Goal: Information Seeking & Learning: Learn about a topic

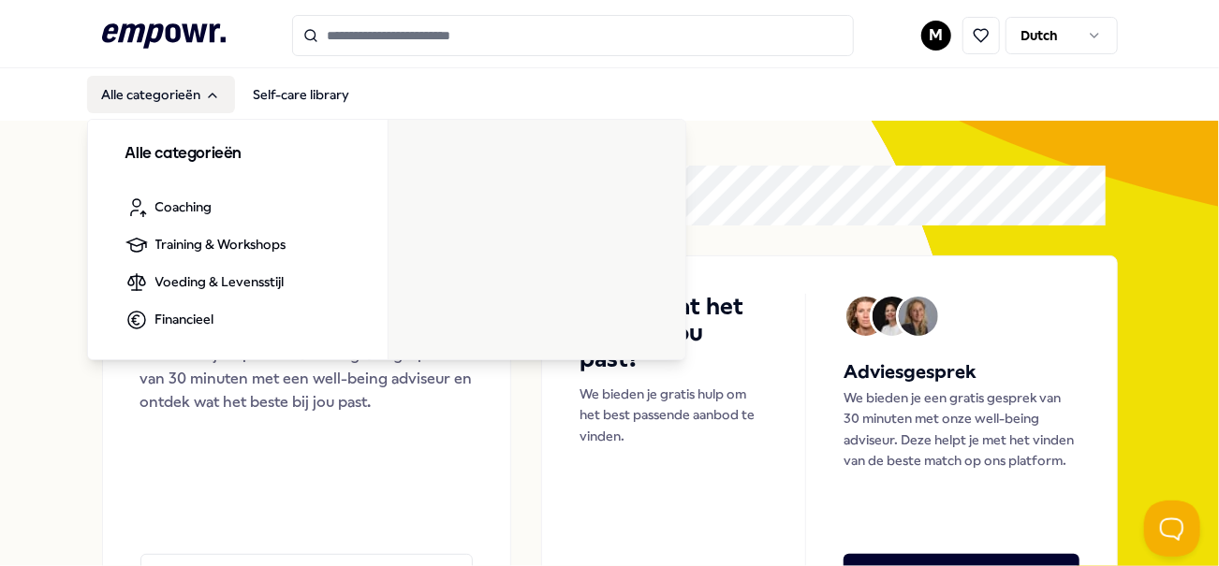
click at [211, 96] on icon "Main" at bounding box center [212, 95] width 15 height 15
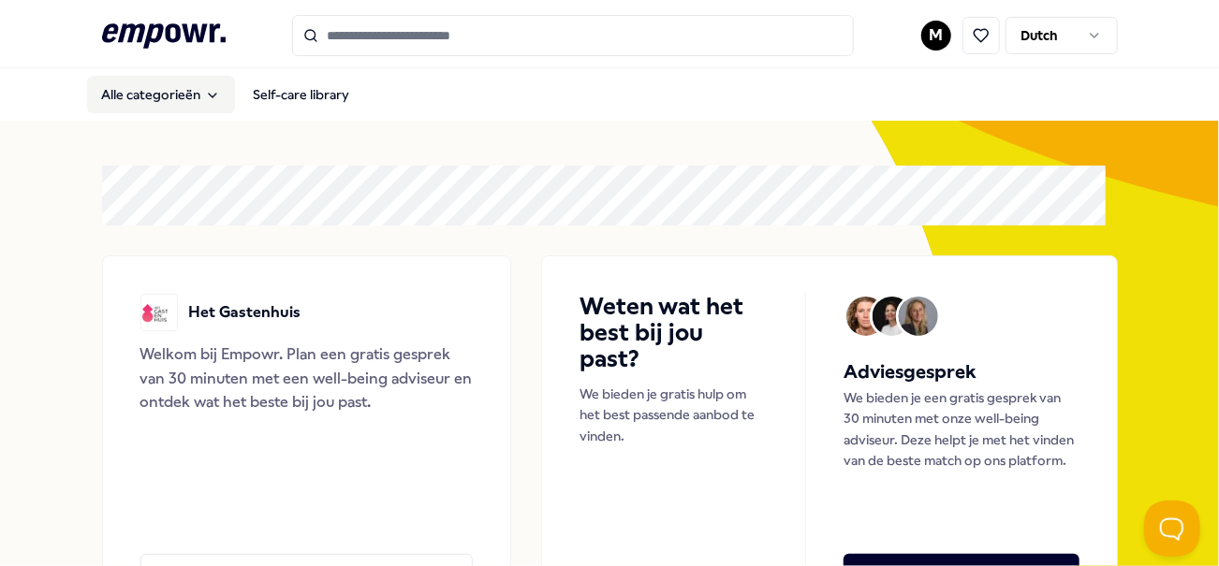
click at [211, 96] on icon "Main" at bounding box center [212, 96] width 7 height 4
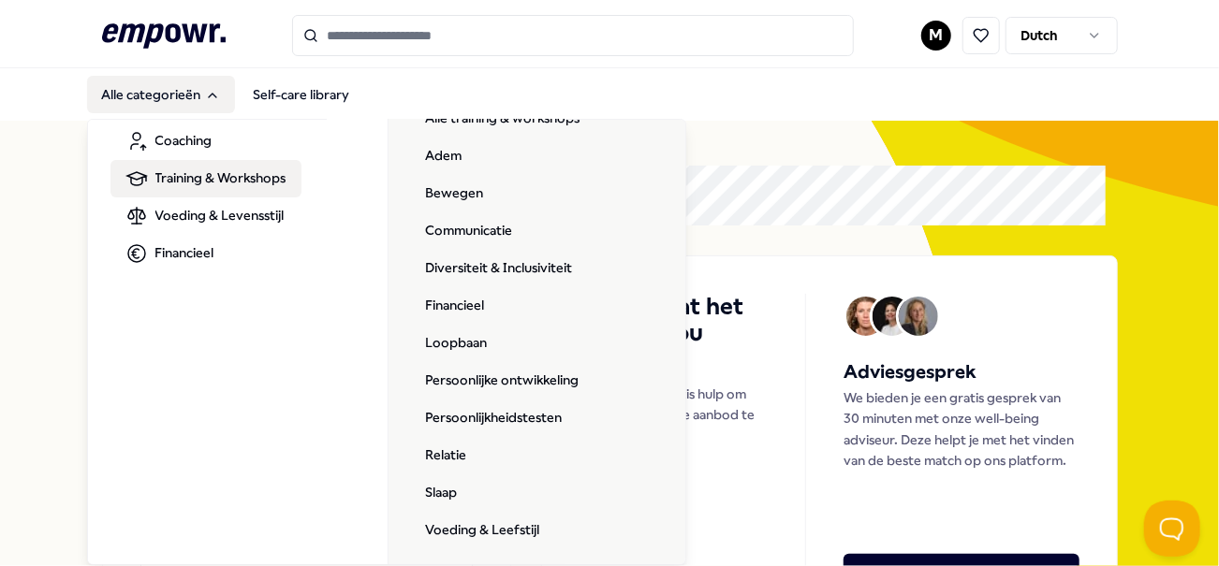
scroll to position [70, 0]
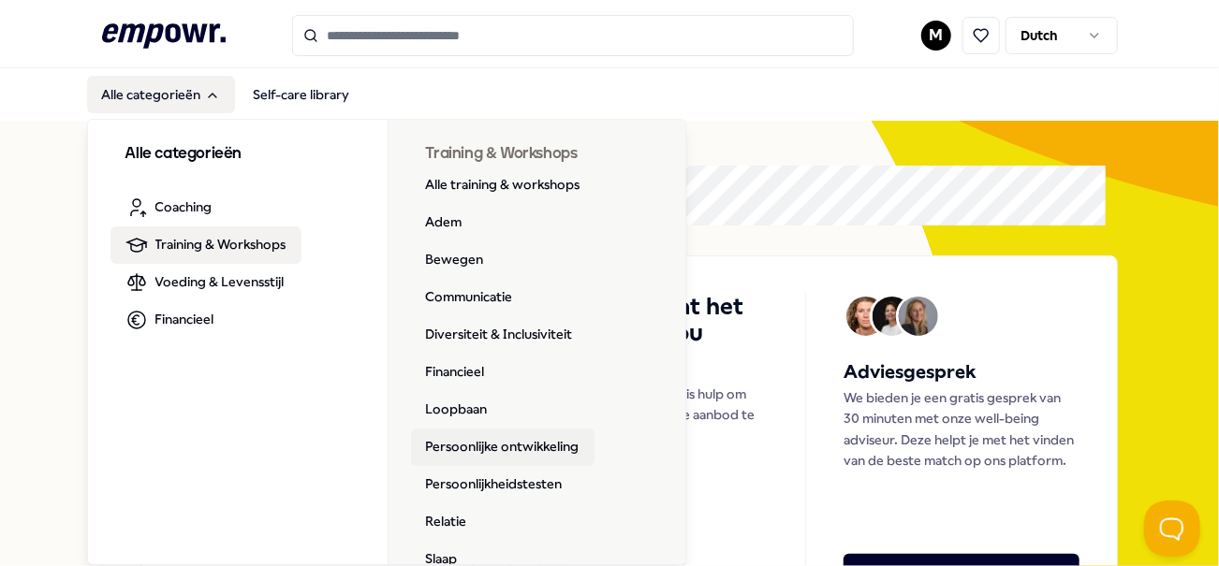
click at [510, 448] on link "Persoonlijke ontwikkeling" at bounding box center [502, 447] width 183 height 37
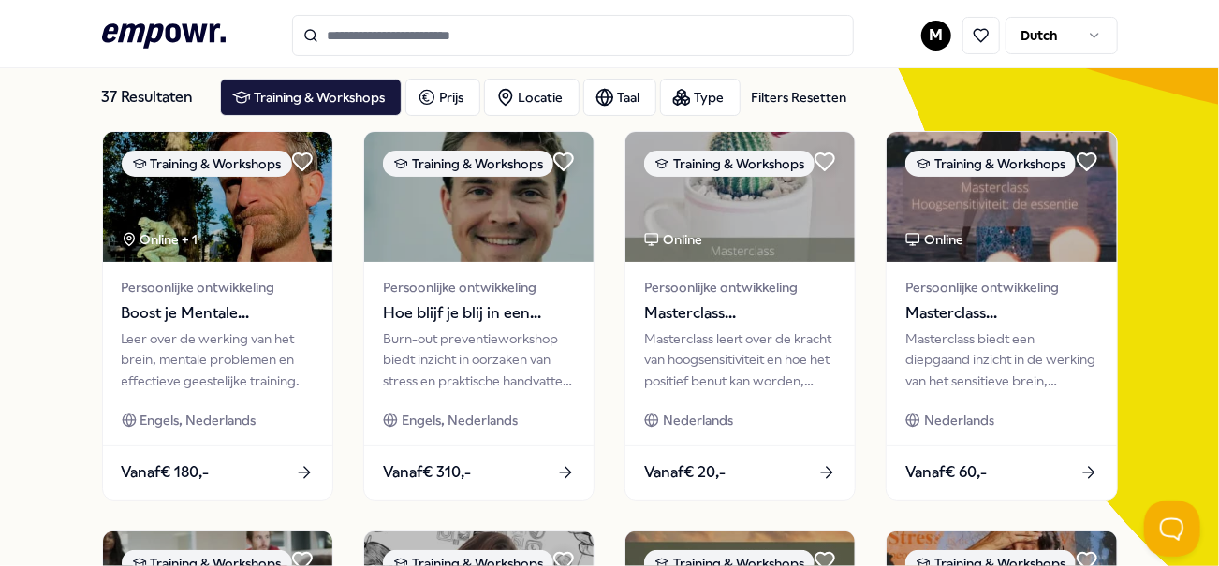
scroll to position [104, 0]
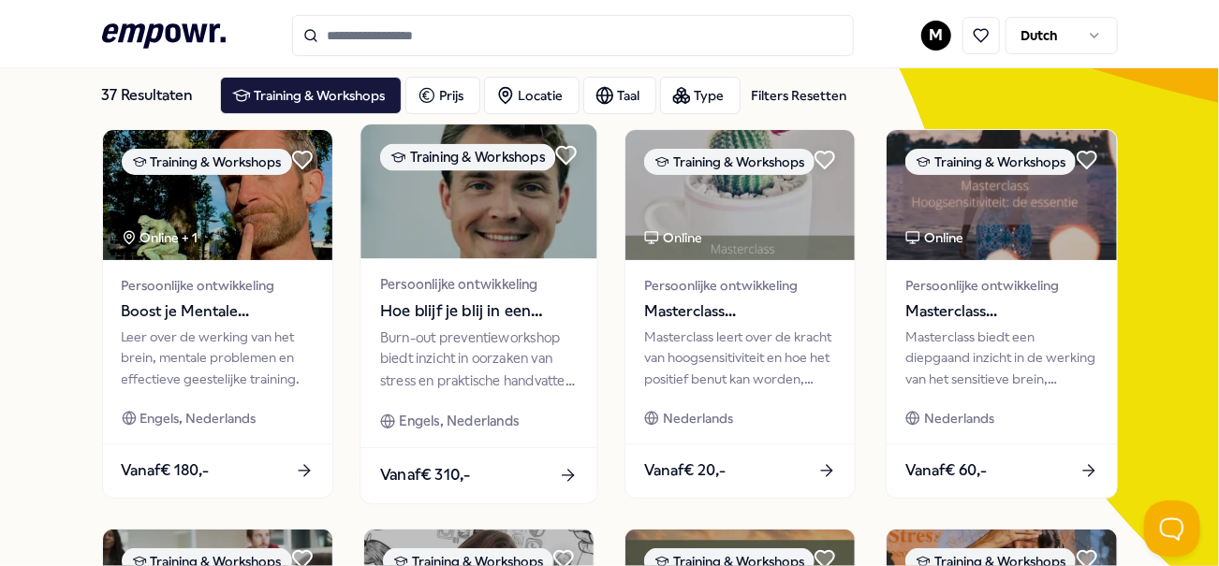
click at [469, 220] on img at bounding box center [478, 191] width 237 height 134
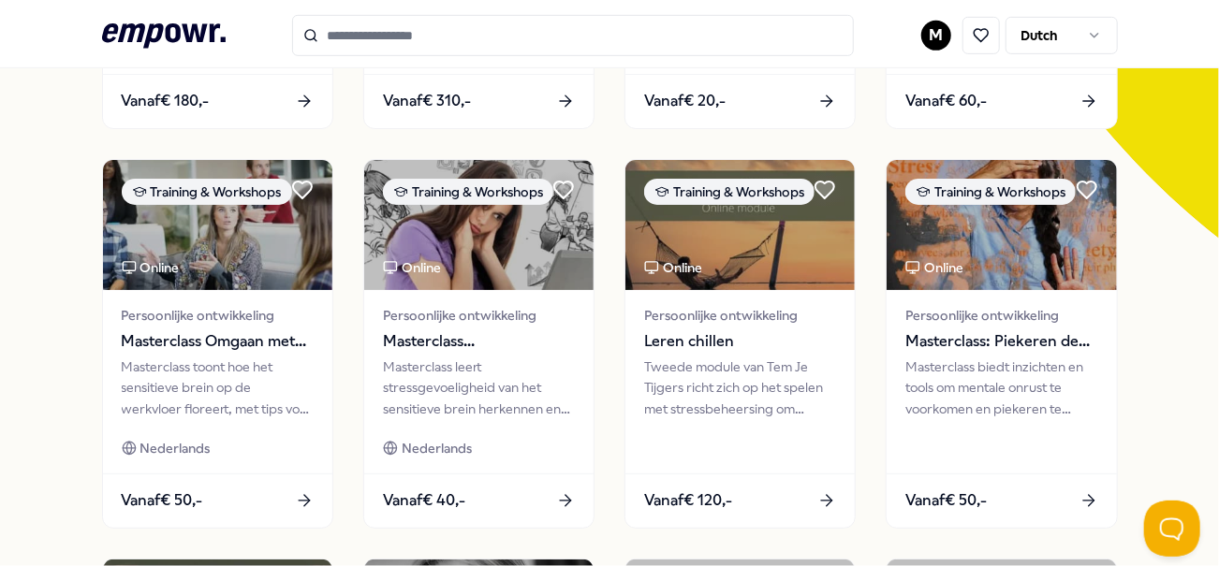
scroll to position [480, 0]
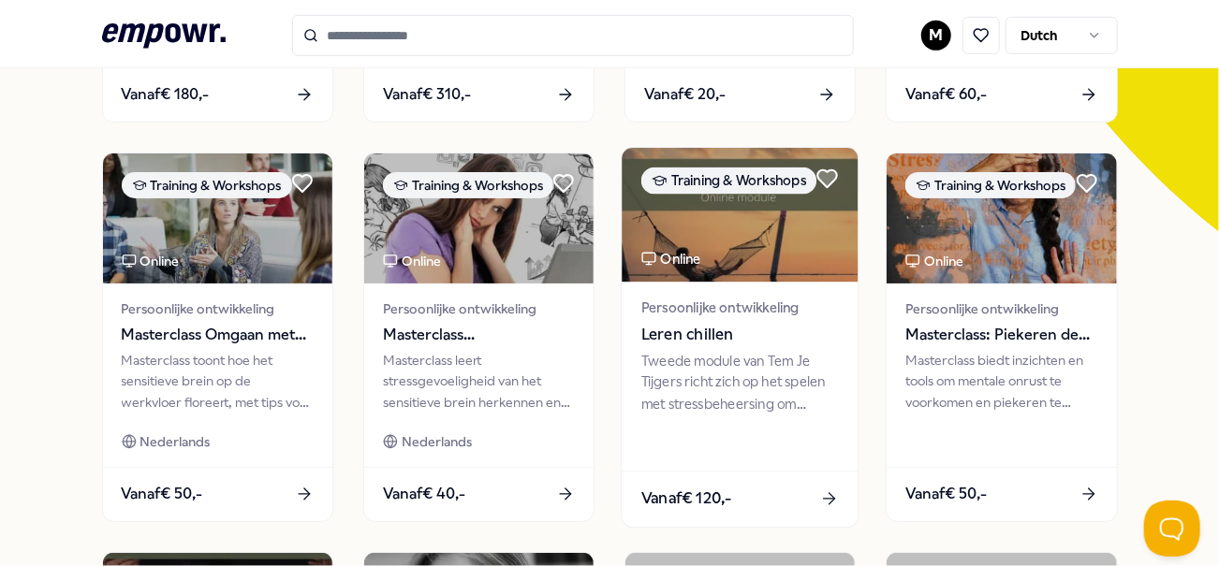
drag, startPoint x: 766, startPoint y: 272, endPoint x: 671, endPoint y: 333, distance: 112.4
click at [671, 333] on span "Leren chillen" at bounding box center [740, 334] width 198 height 24
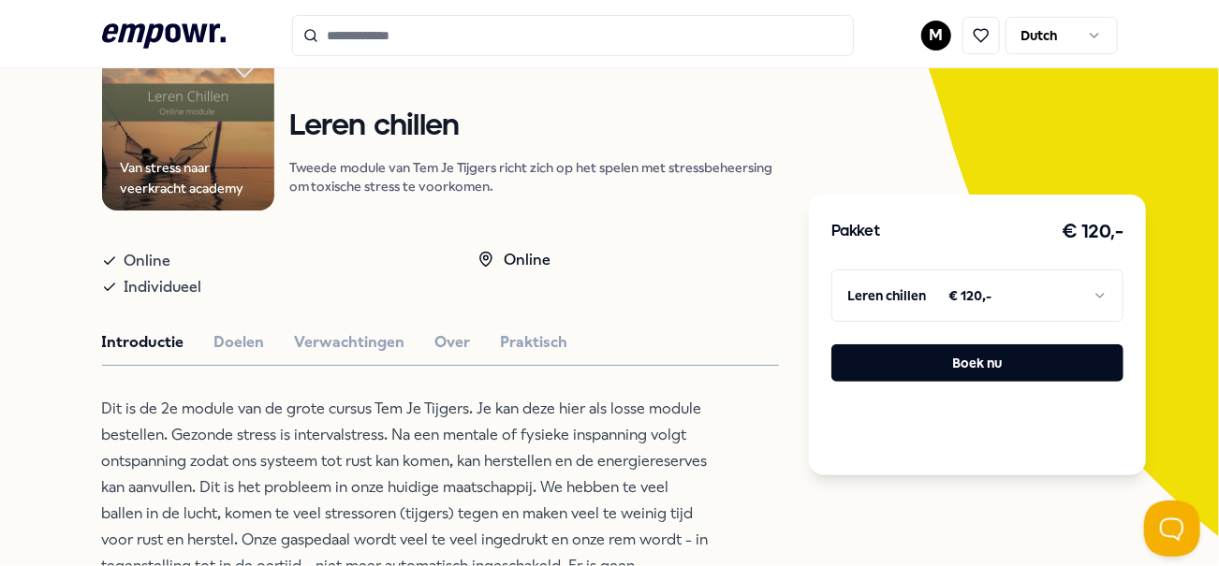
scroll to position [177, 0]
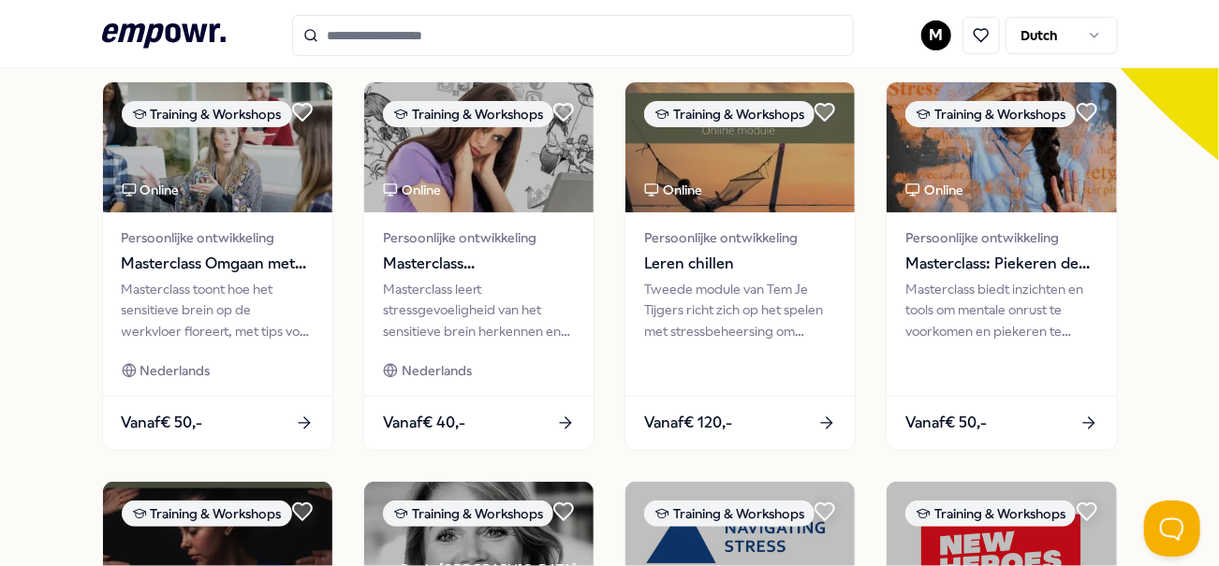
scroll to position [553, 0]
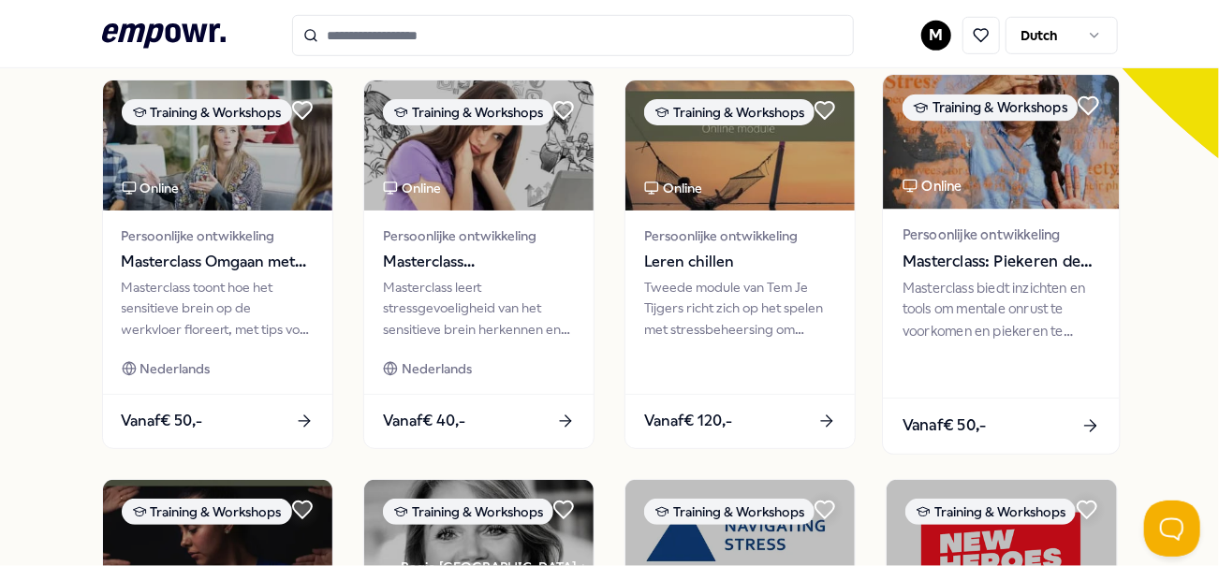
click at [941, 138] on img at bounding box center [1002, 142] width 237 height 134
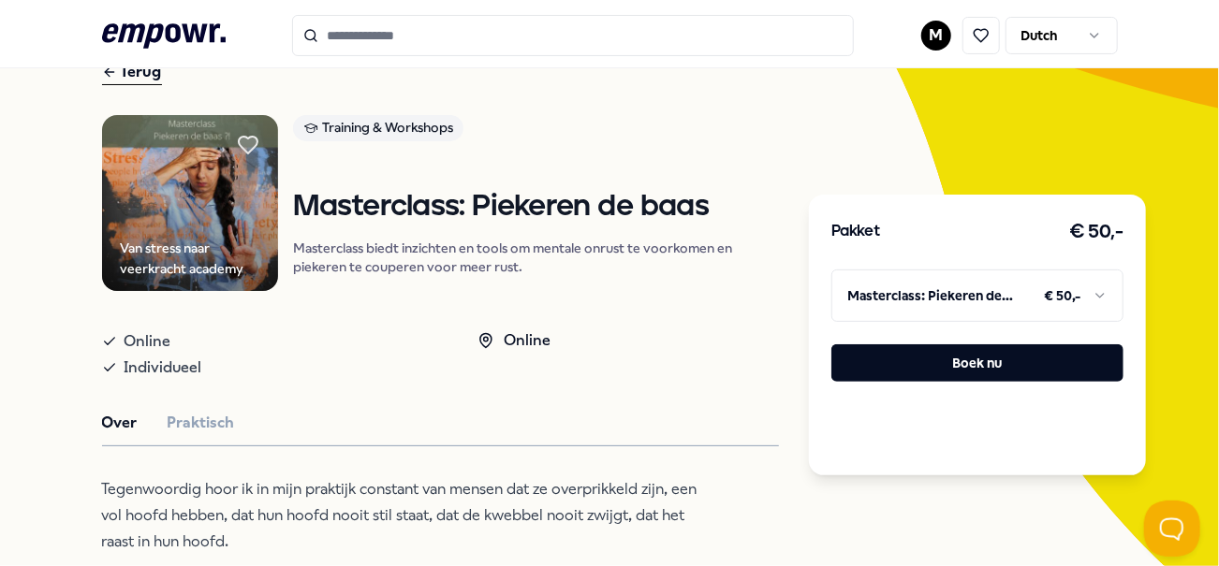
scroll to position [88, 0]
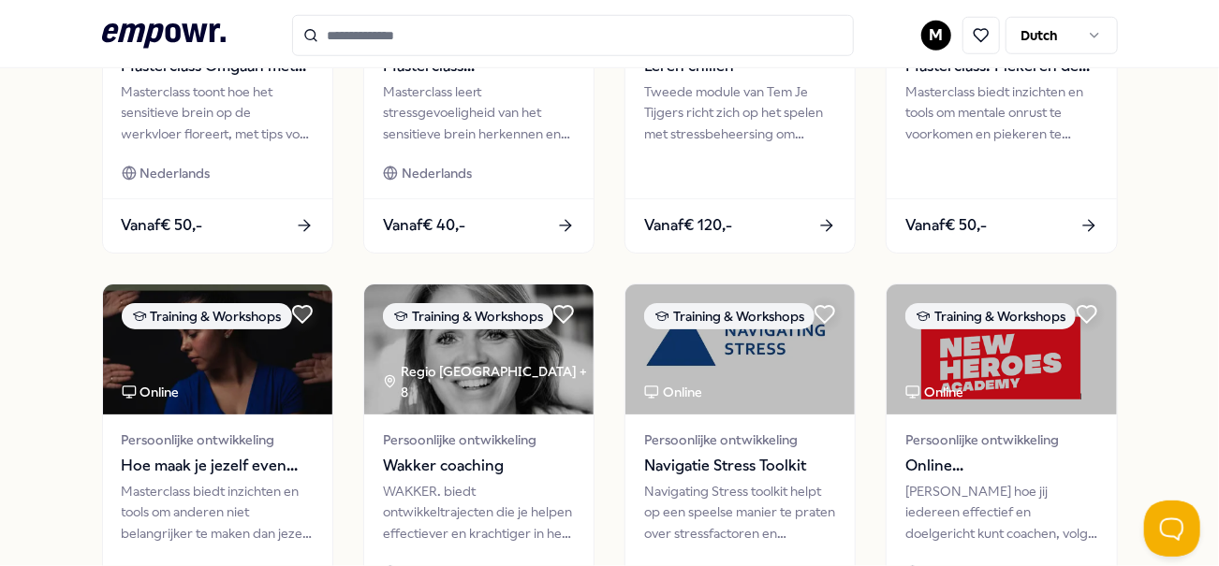
scroll to position [1041, 0]
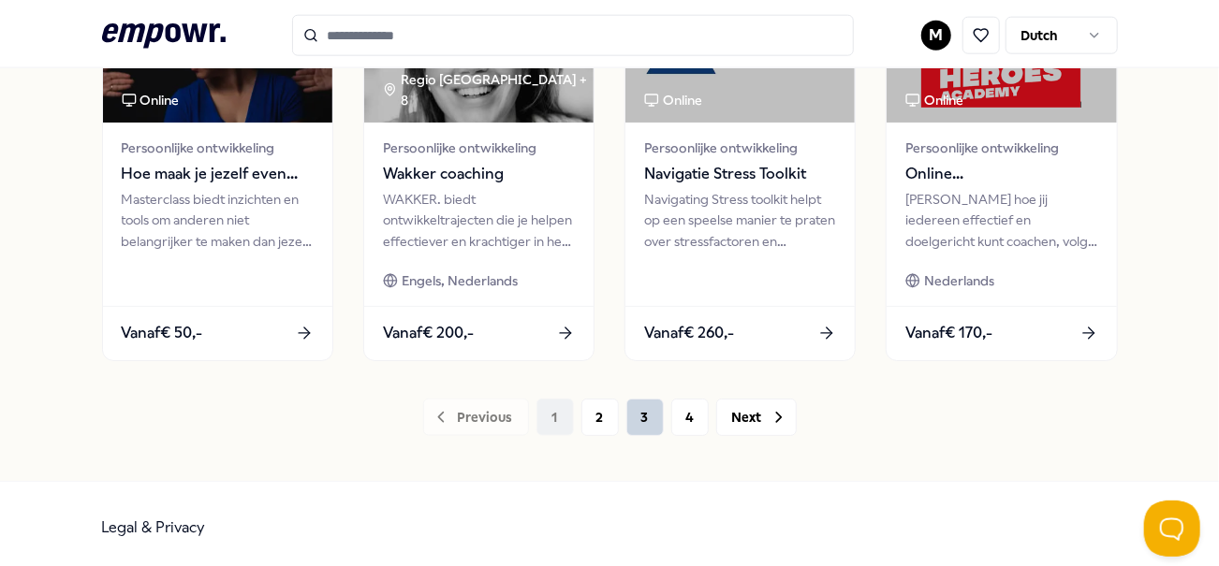
click at [635, 411] on button "3" at bounding box center [644, 417] width 37 height 37
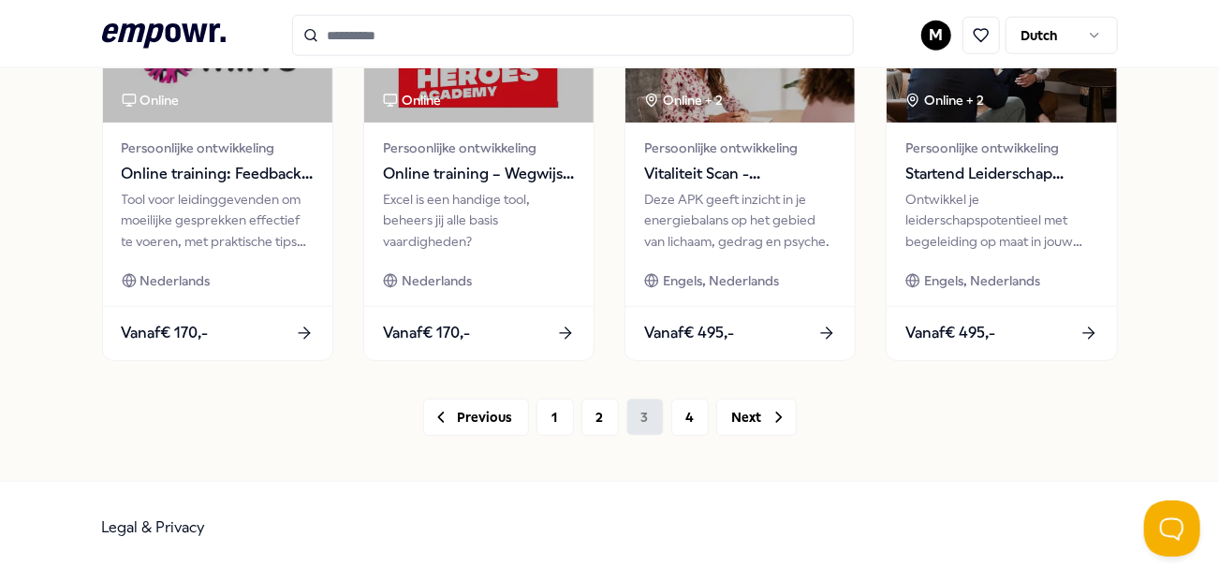
click at [635, 411] on div "Previous 1 2 3 4 Next" at bounding box center [610, 417] width 1016 height 37
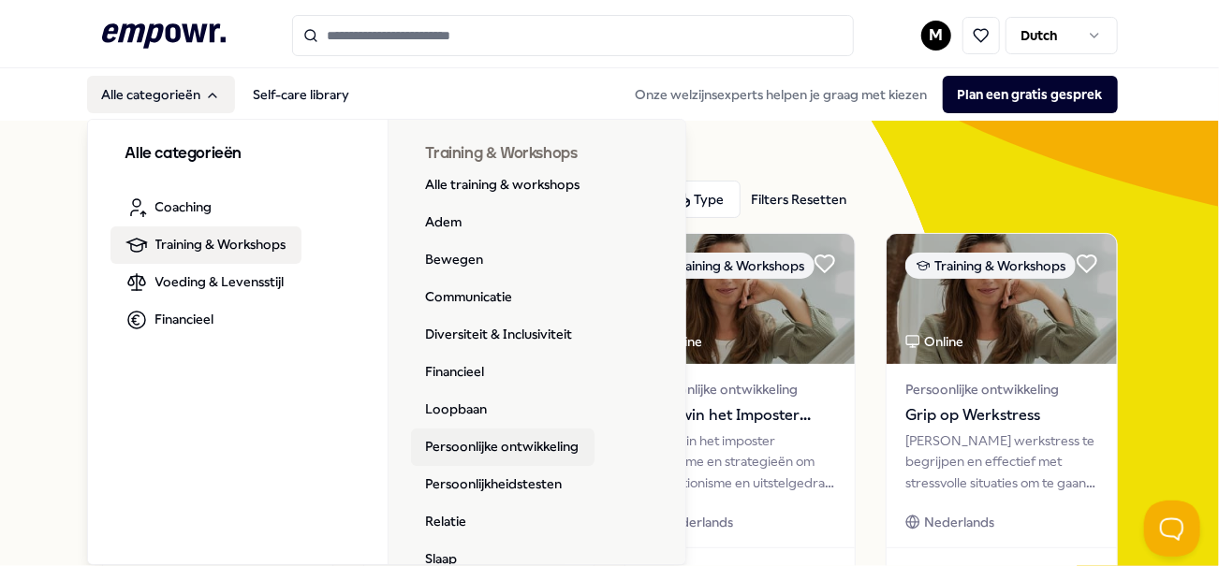
click at [514, 442] on link "Persoonlijke ontwikkeling" at bounding box center [502, 447] width 183 height 37
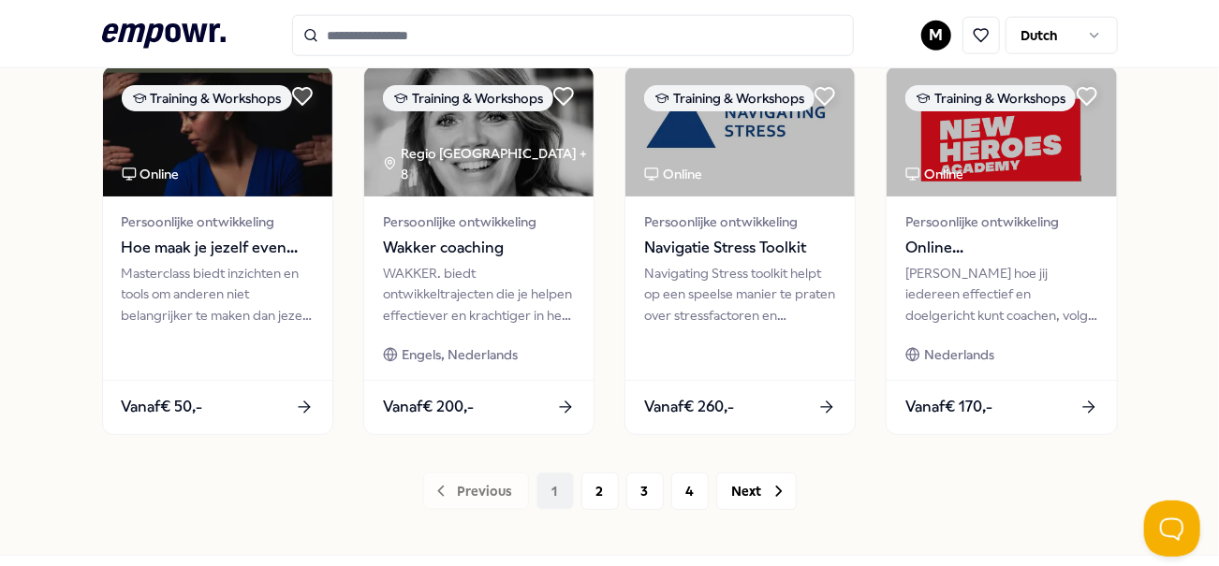
scroll to position [1041, 0]
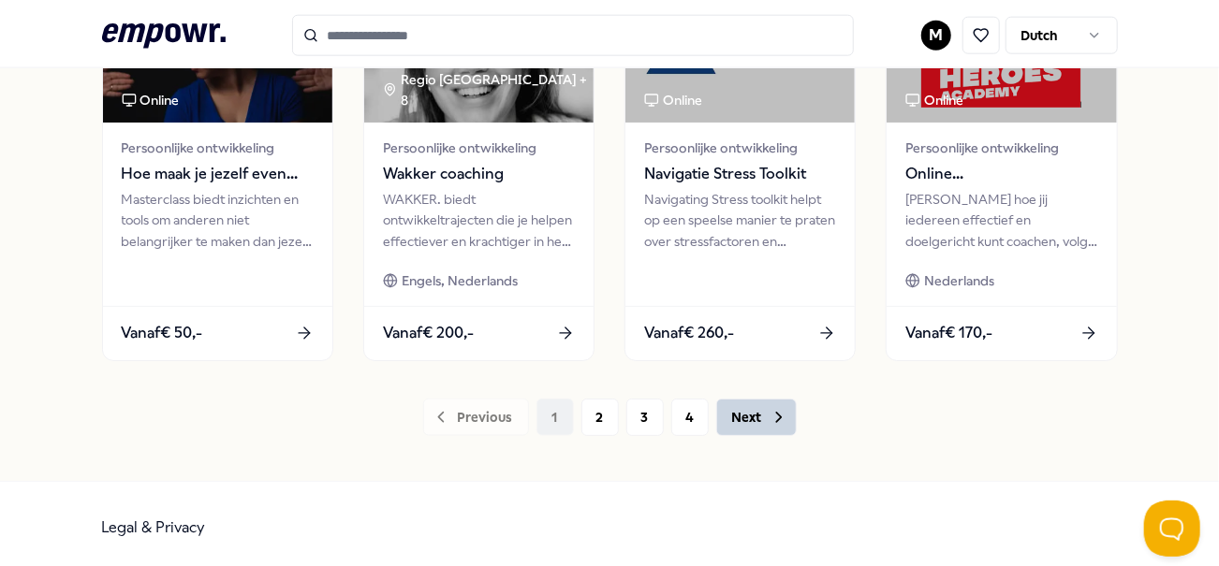
click at [746, 403] on button "Next" at bounding box center [756, 417] width 81 height 37
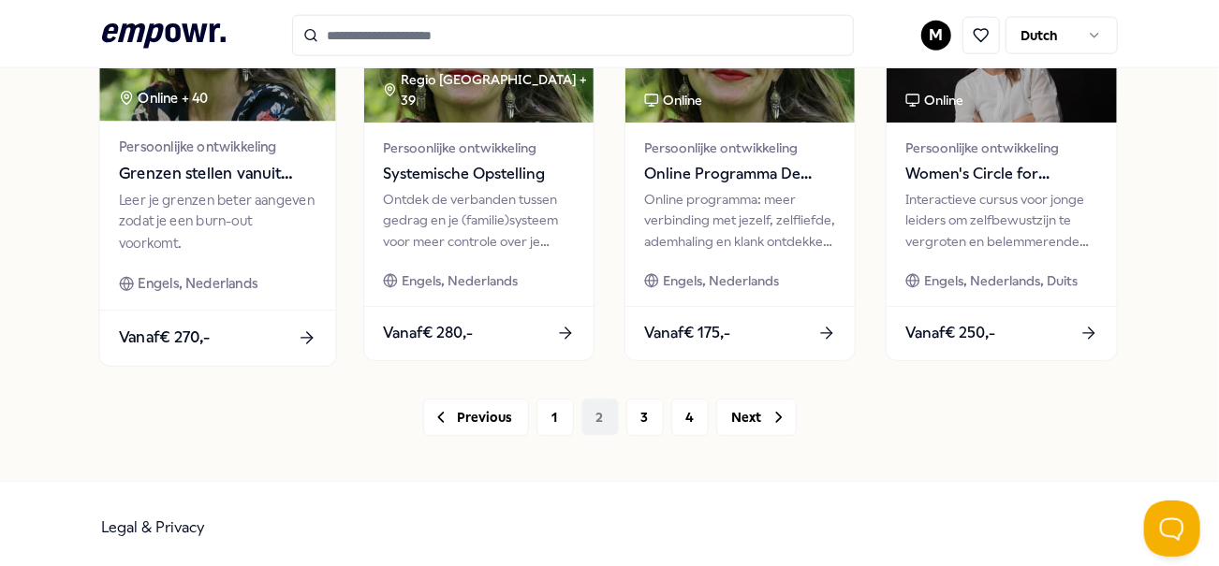
click at [187, 170] on span "Grenzen stellen vanuit verbinding" at bounding box center [217, 173] width 198 height 24
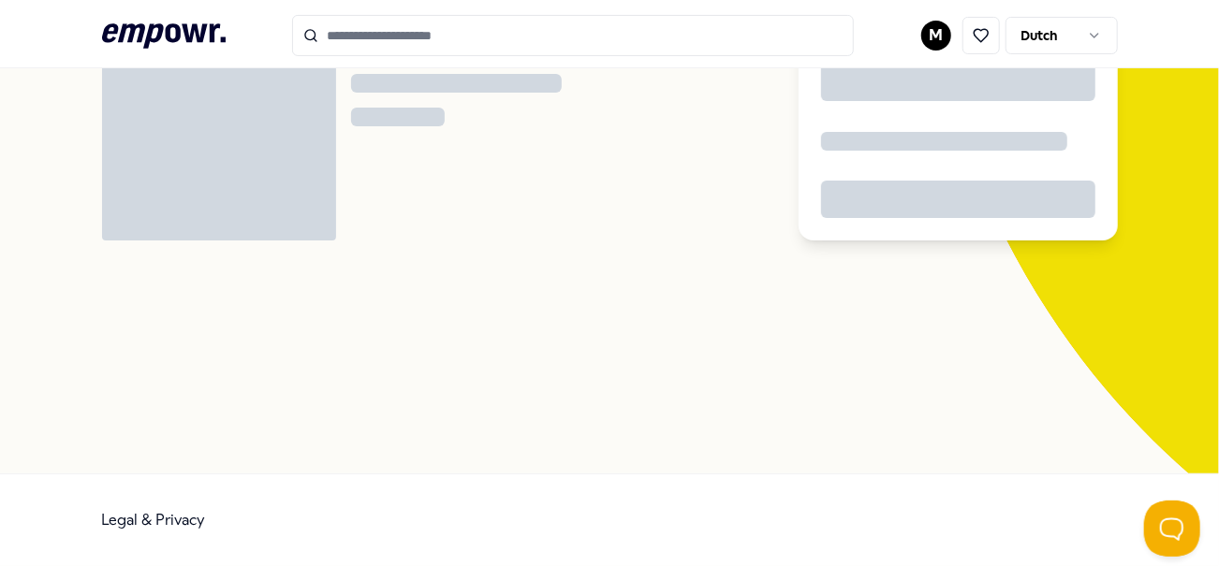
scroll to position [120, 0]
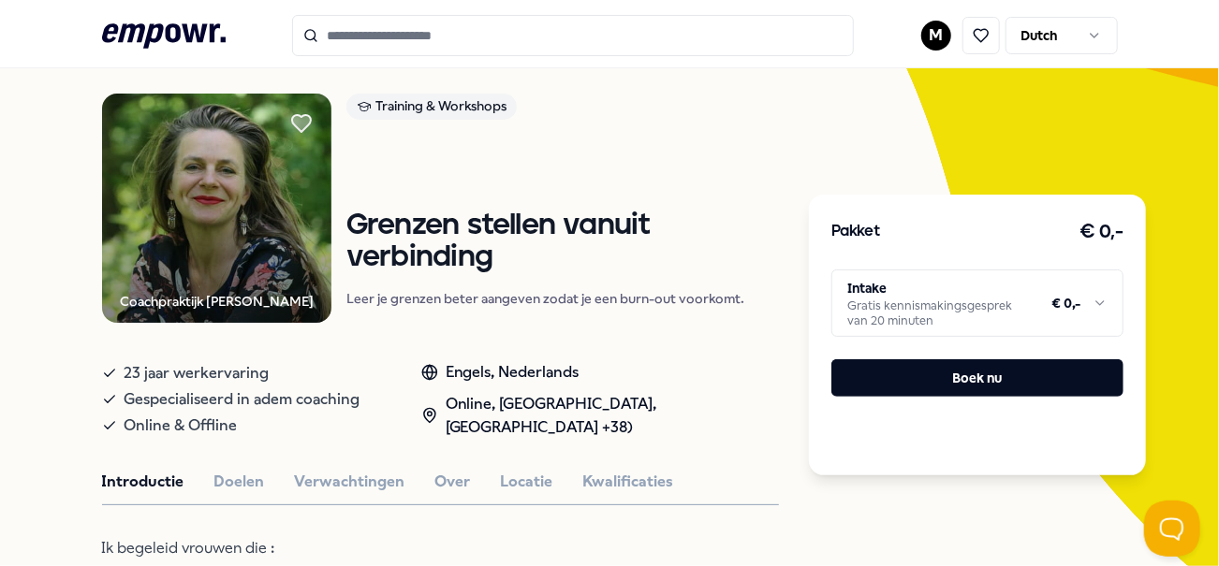
click at [187, 170] on img at bounding box center [216, 208] width 229 height 229
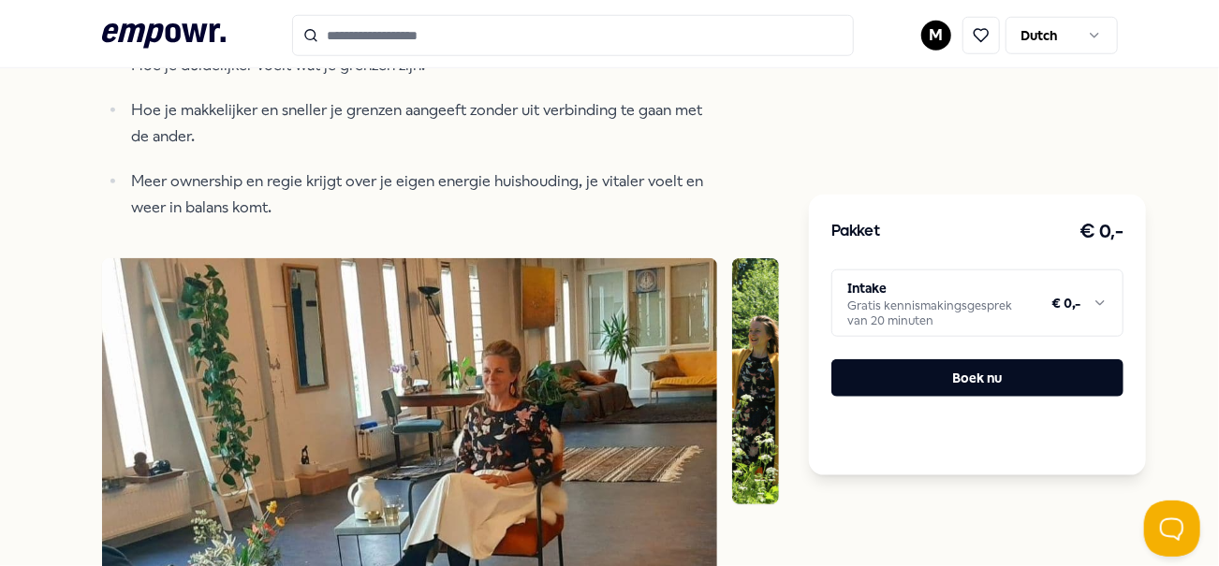
scroll to position [0, 0]
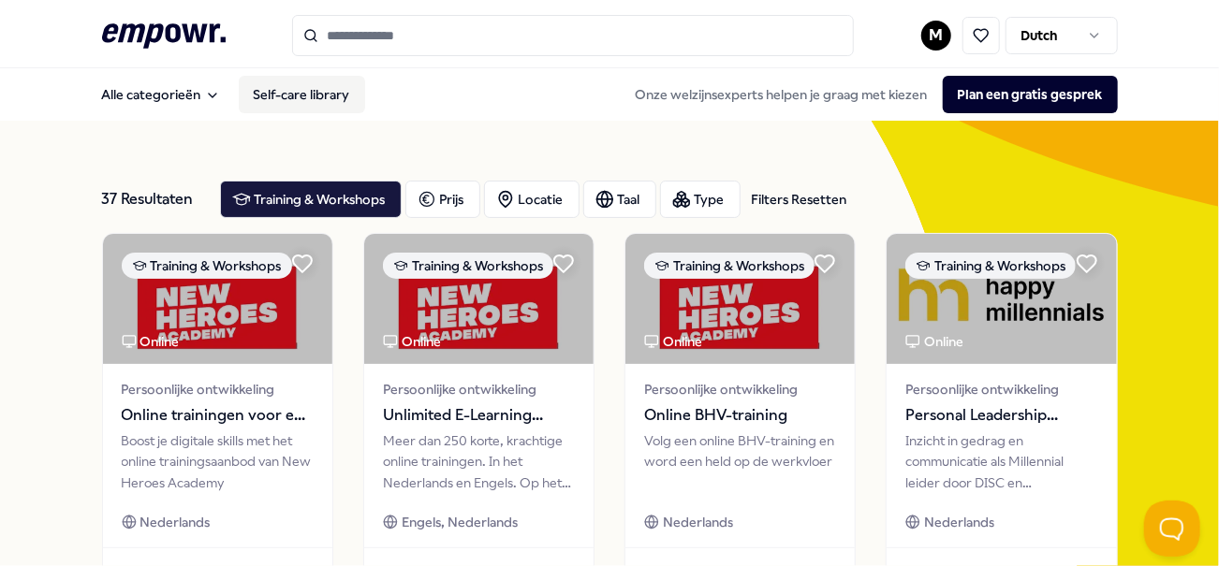
click at [315, 98] on link "Self-care library" at bounding box center [302, 94] width 126 height 37
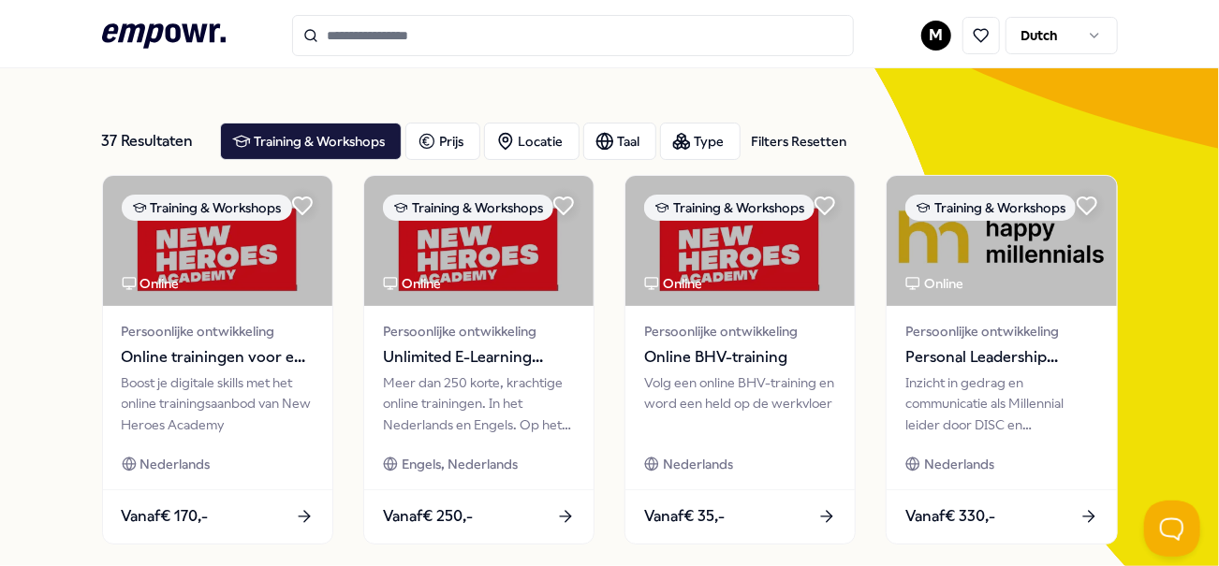
scroll to position [25, 0]
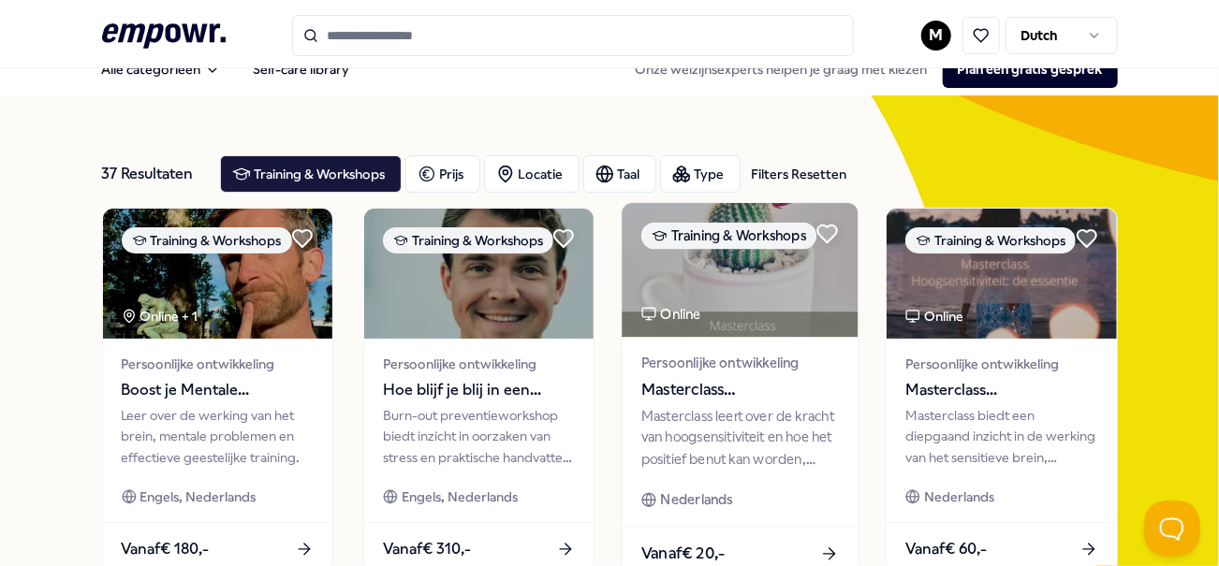
click at [707, 258] on img at bounding box center [740, 270] width 237 height 134
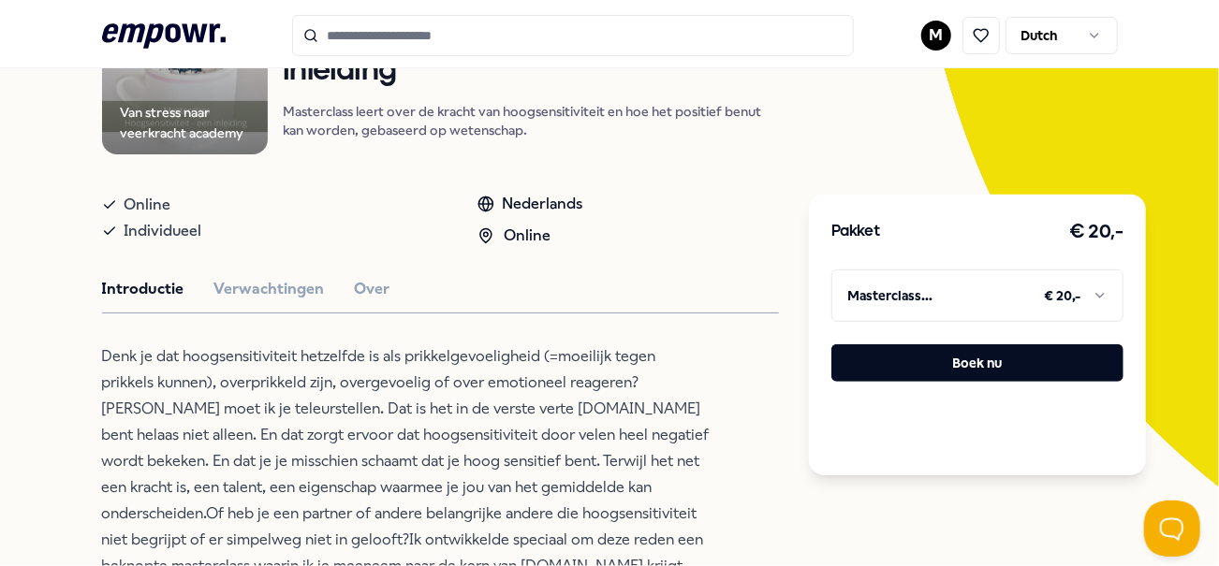
scroll to position [152, 0]
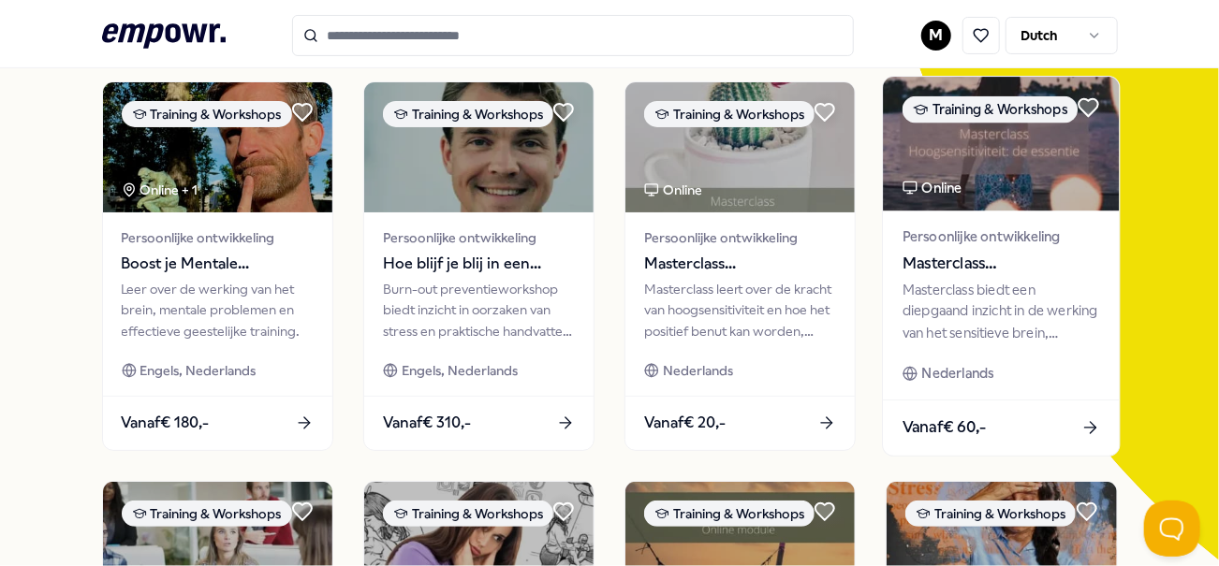
click at [974, 130] on img at bounding box center [1002, 144] width 237 height 134
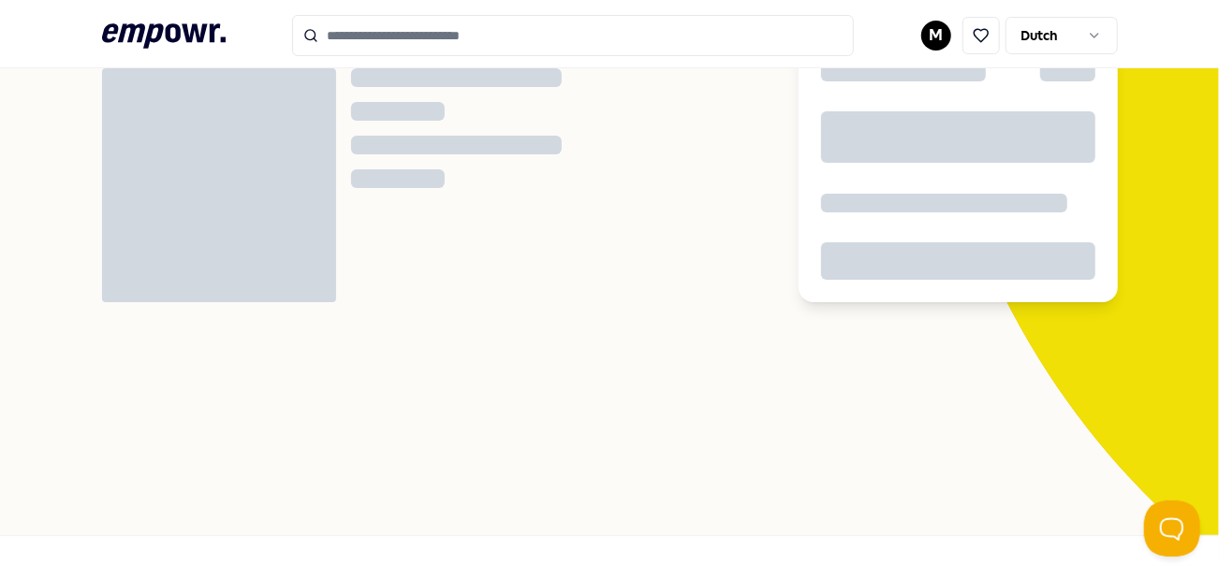
scroll to position [120, 0]
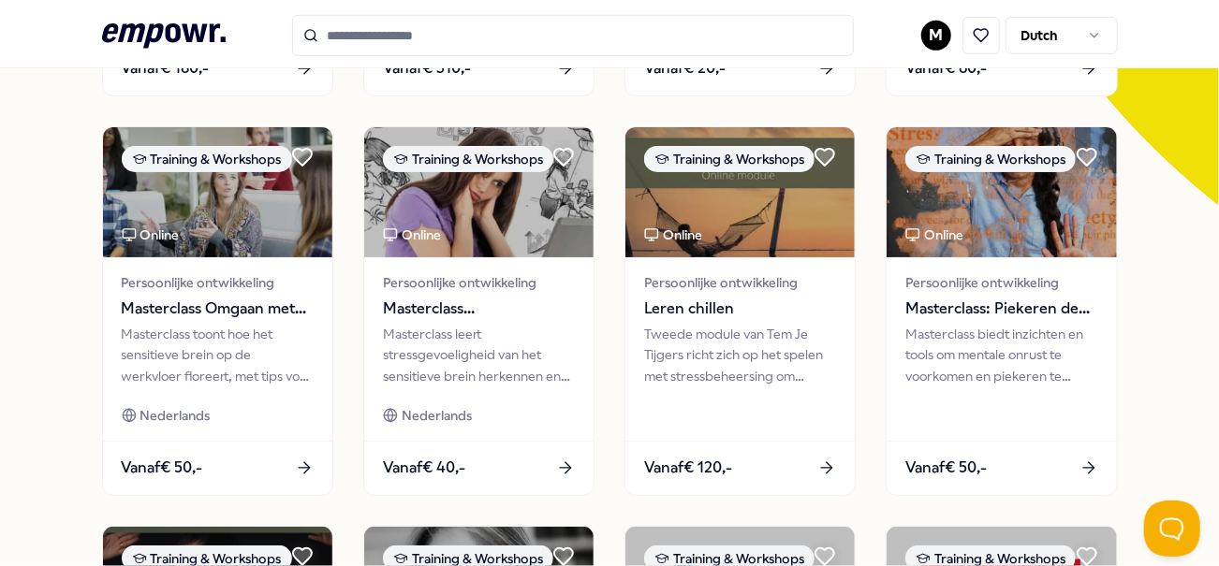
scroll to position [535, 0]
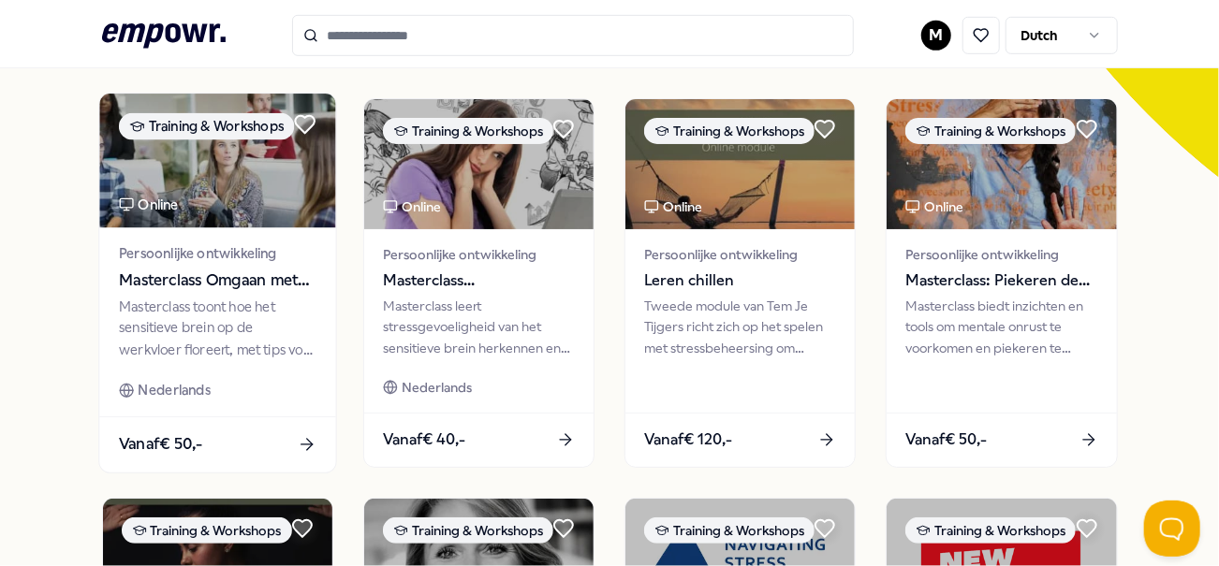
click at [242, 260] on div "Persoonlijke ontwikkeling Masterclass Omgaan met hoogsensitiviteit op werk" at bounding box center [217, 267] width 198 height 50
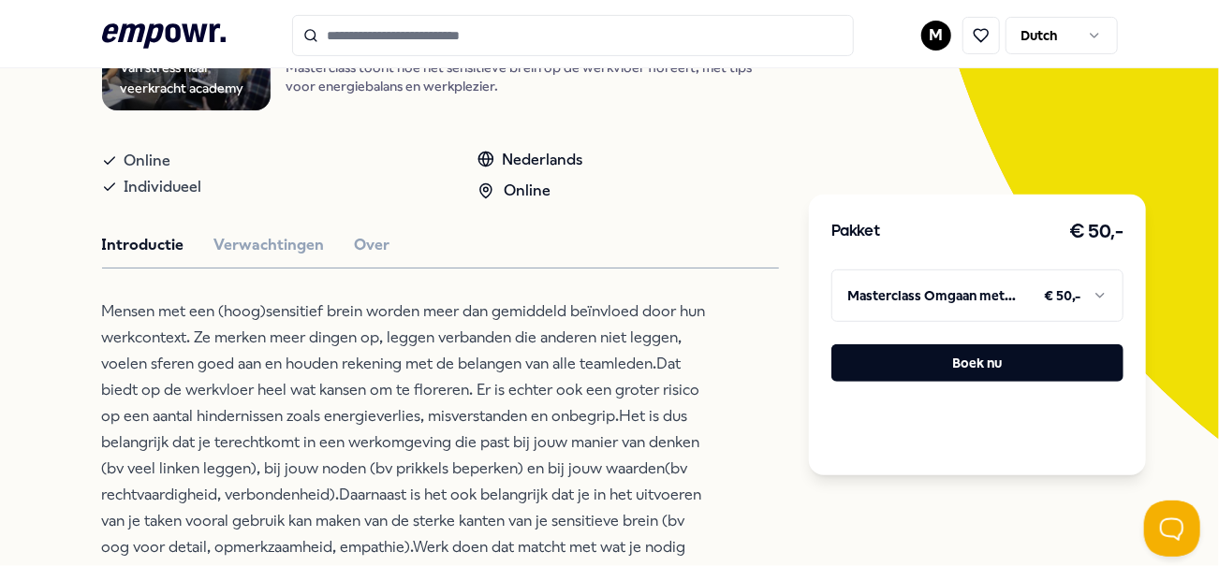
scroll to position [303, 0]
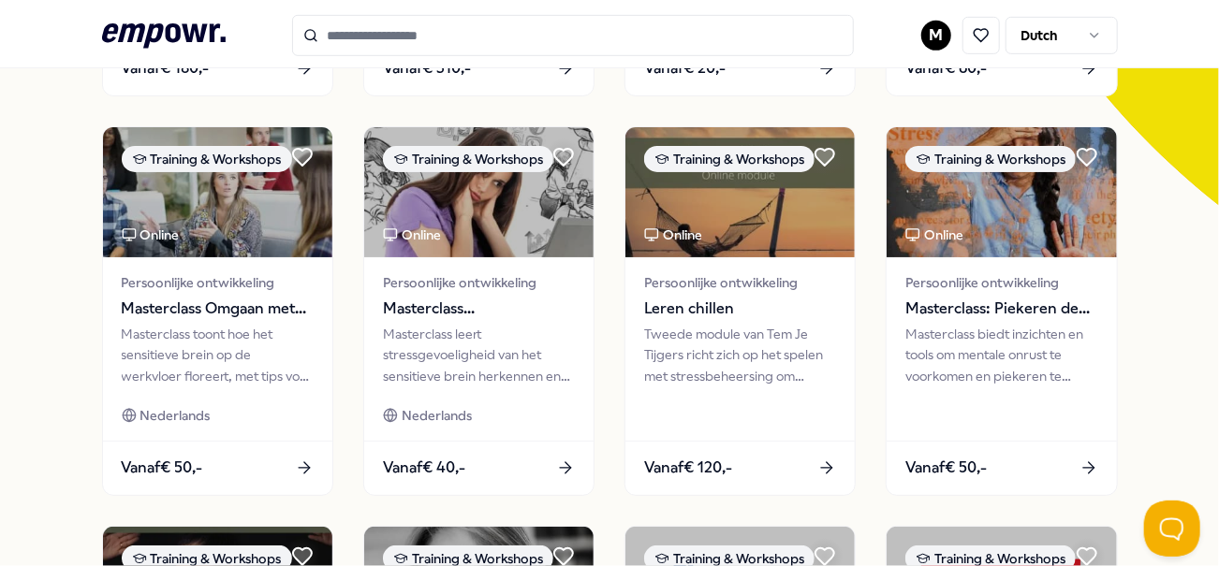
scroll to position [508, 0]
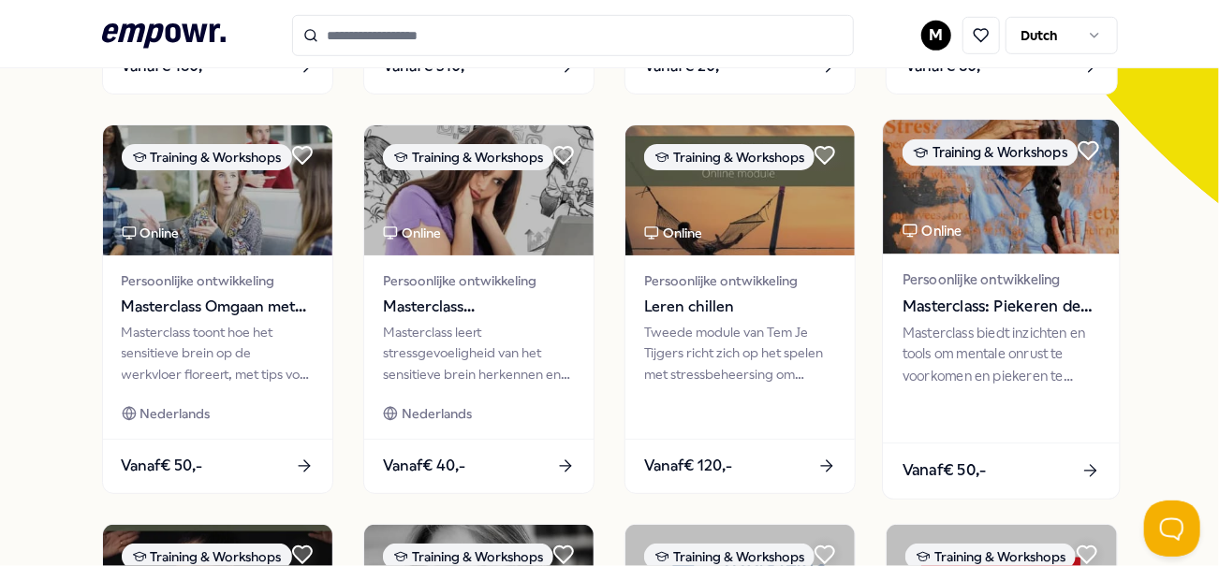
click at [954, 218] on img at bounding box center [1002, 187] width 237 height 134
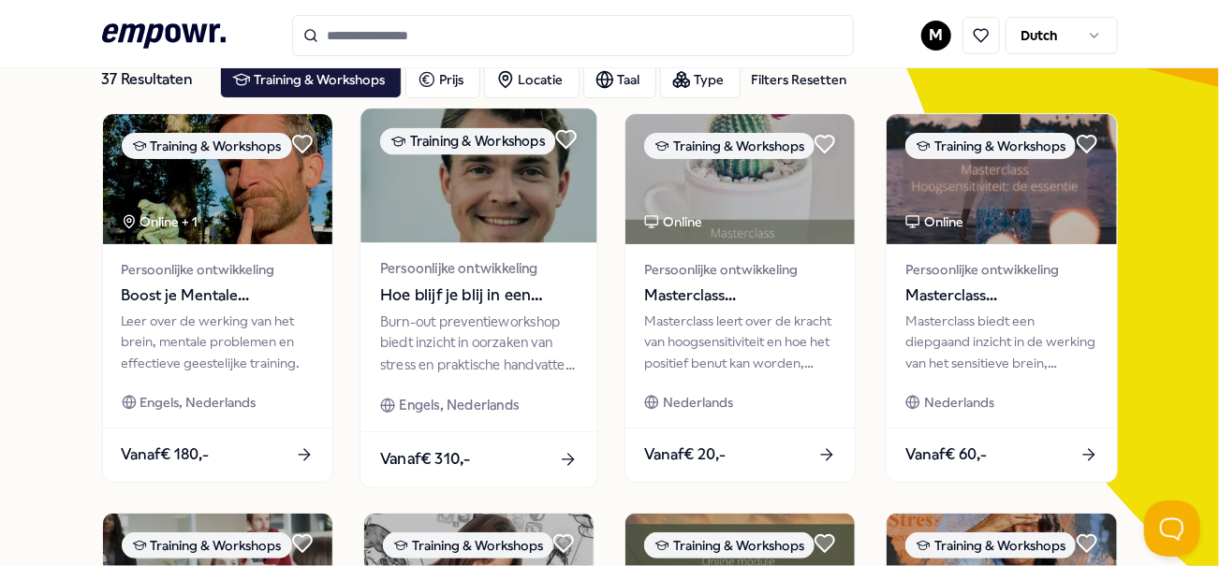
click at [457, 274] on span "Persoonlijke ontwikkeling" at bounding box center [479, 268] width 198 height 22
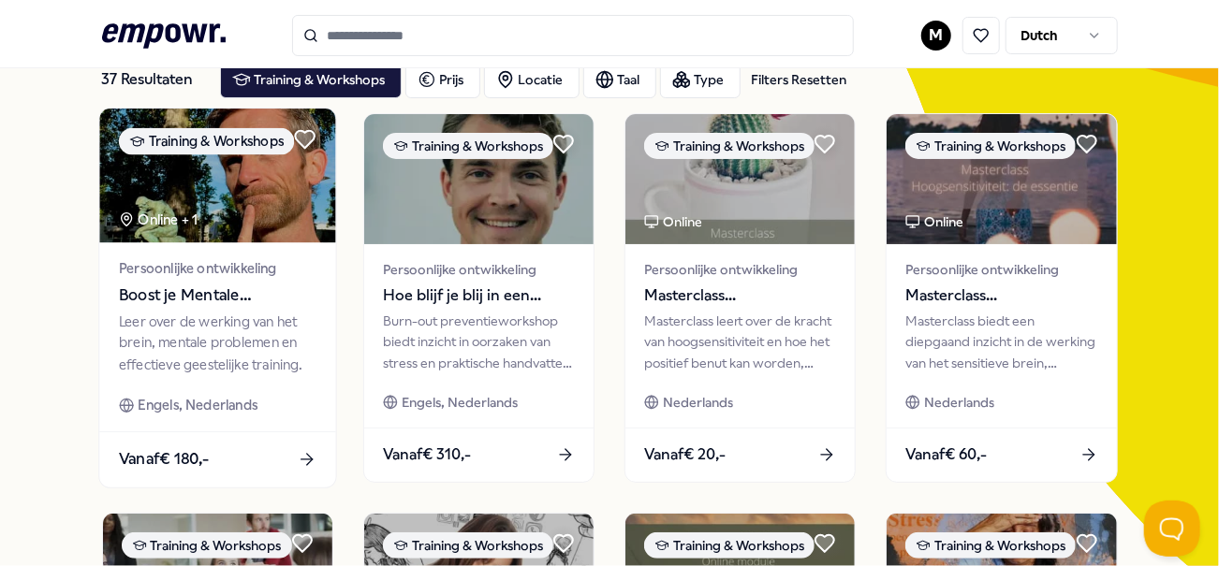
click at [188, 209] on div "Online + 1" at bounding box center [157, 220] width 79 height 22
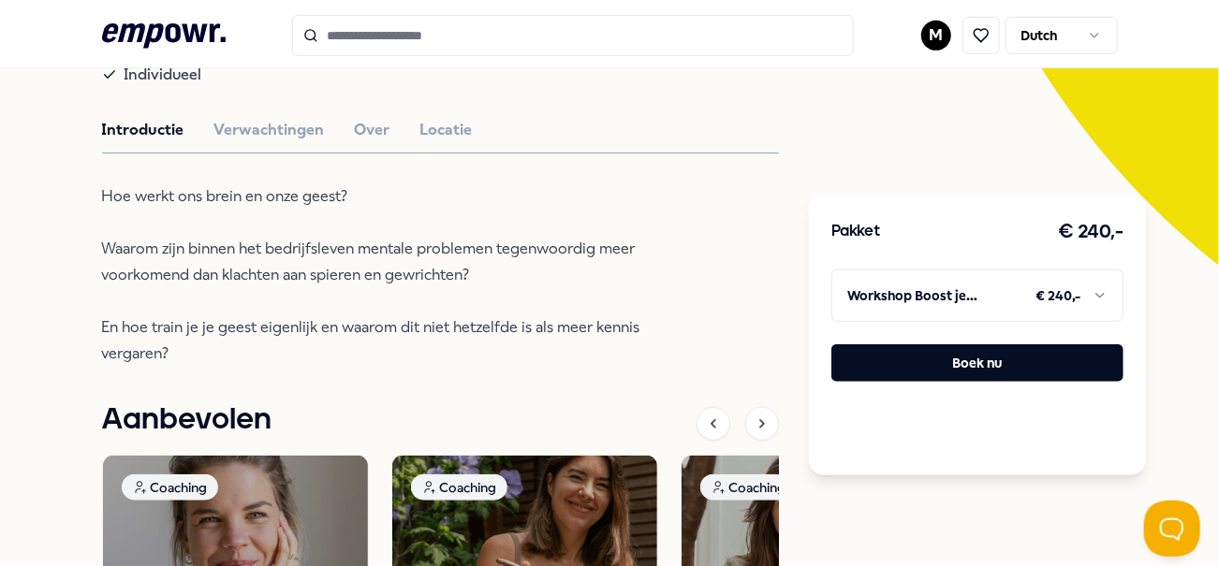
scroll to position [290, 0]
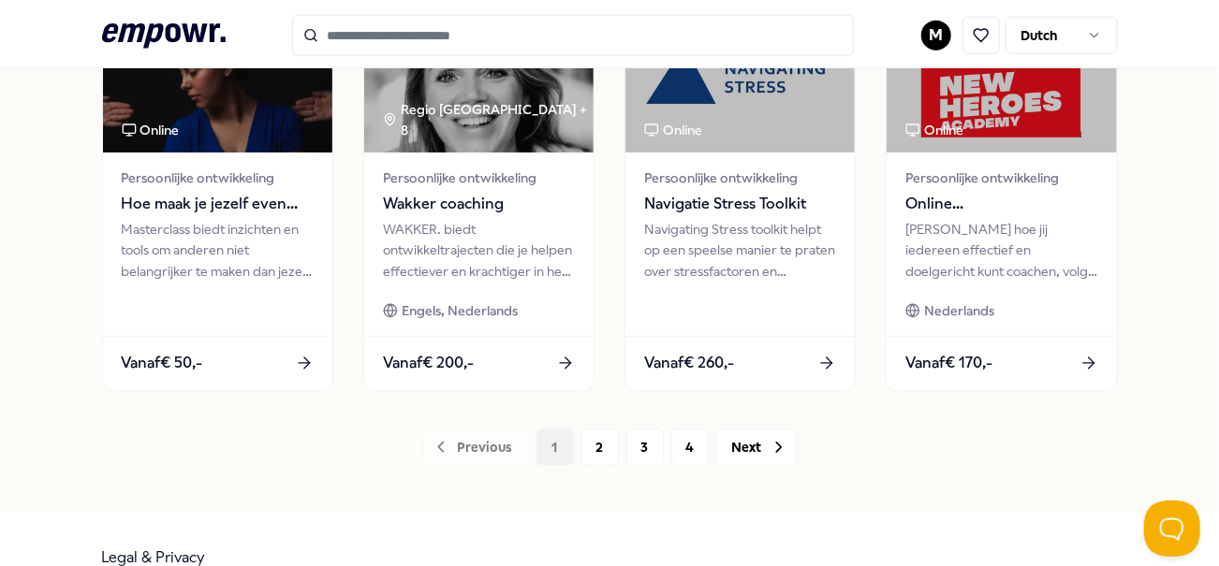
scroll to position [1041, 0]
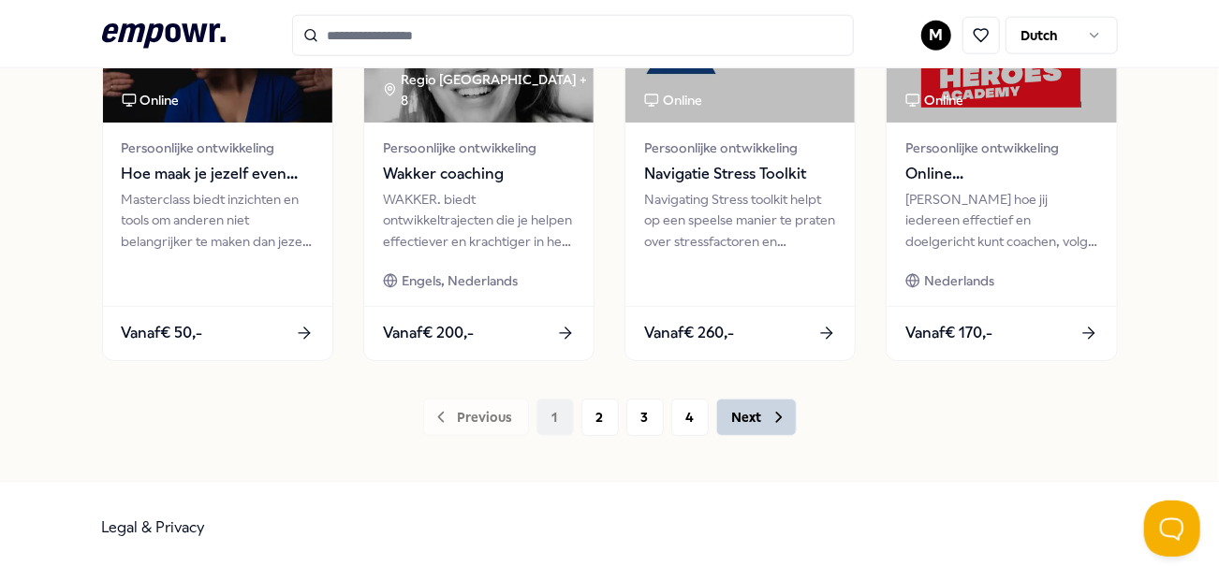
click at [734, 411] on button "Next" at bounding box center [756, 417] width 81 height 37
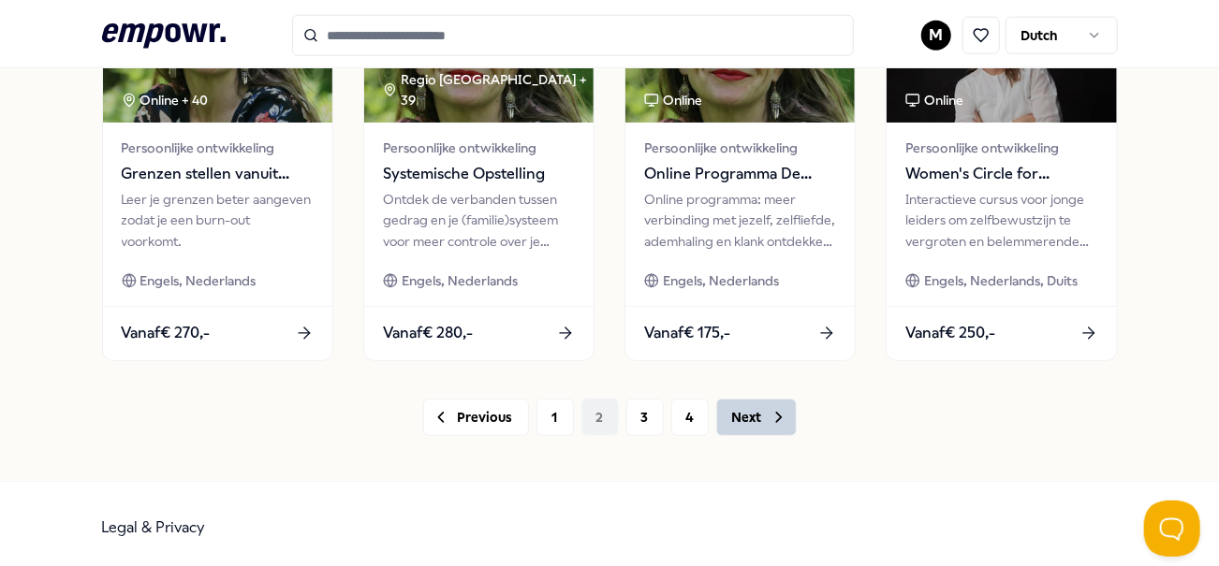
click at [740, 417] on button "Next" at bounding box center [756, 417] width 81 height 37
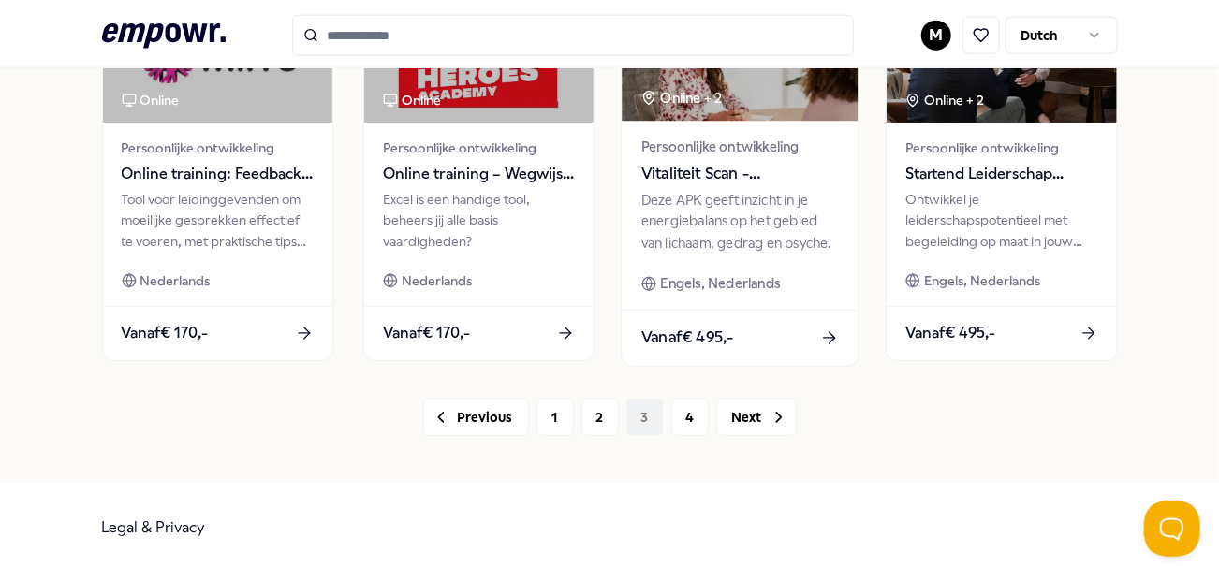
click at [693, 212] on div "Deze APK geeft inzicht in je energiebalans op het gebied van lichaam, gedrag en…" at bounding box center [740, 221] width 198 height 65
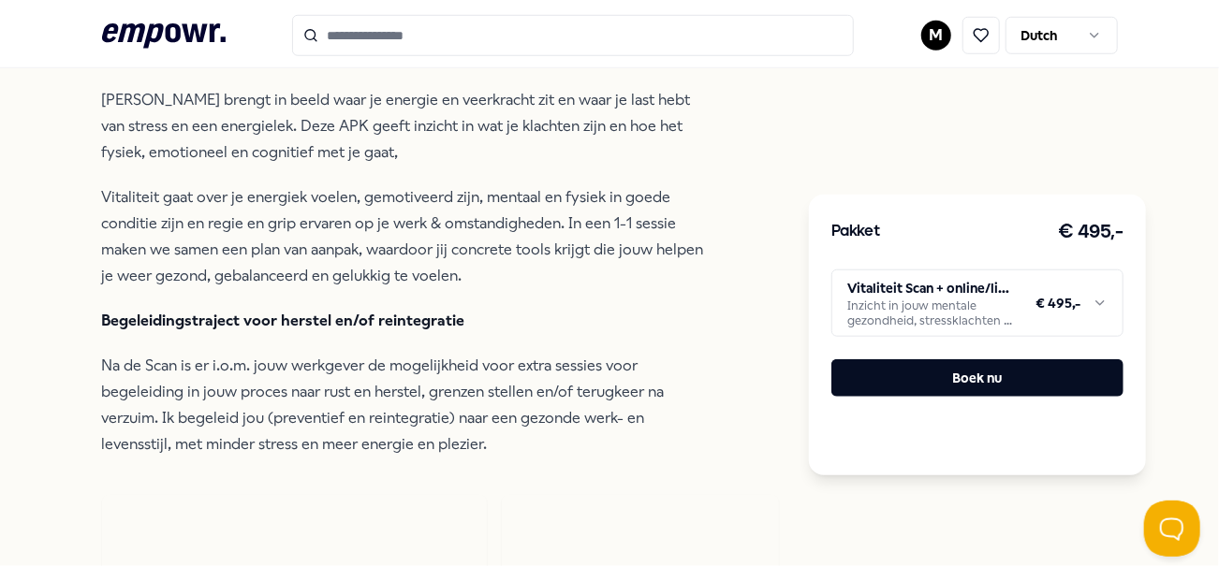
scroll to position [726, 0]
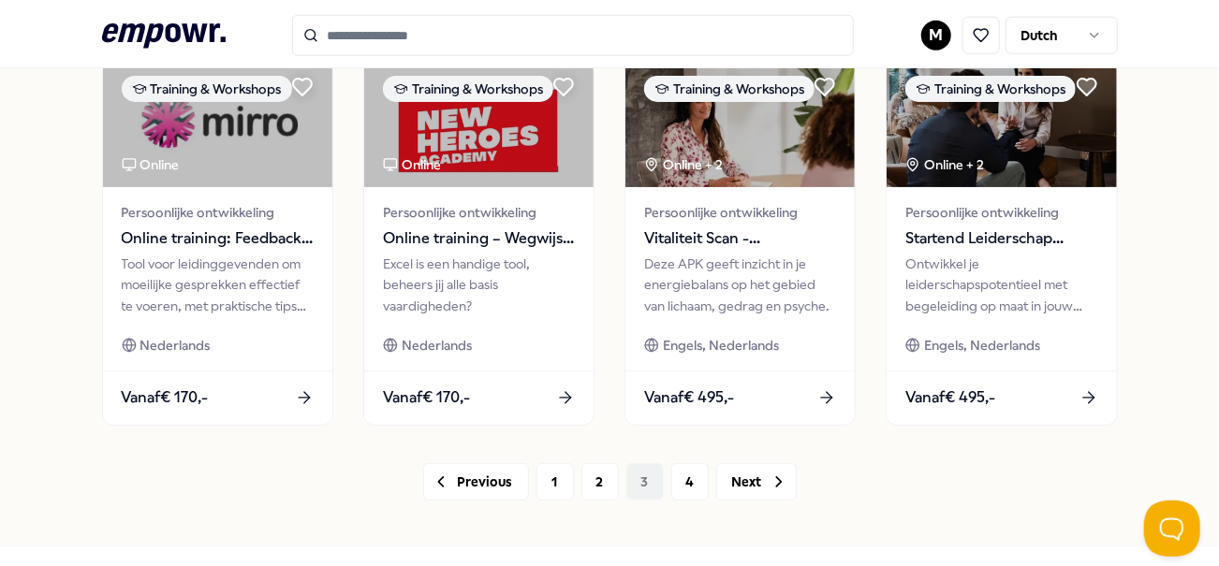
scroll to position [1015, 0]
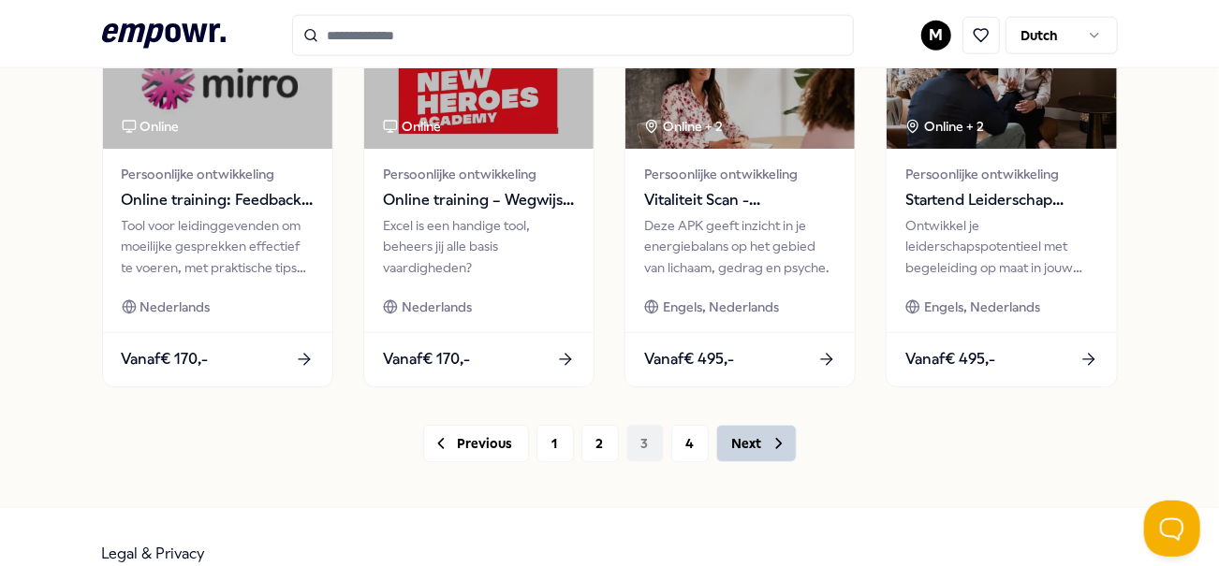
click at [744, 434] on button "Next" at bounding box center [756, 443] width 81 height 37
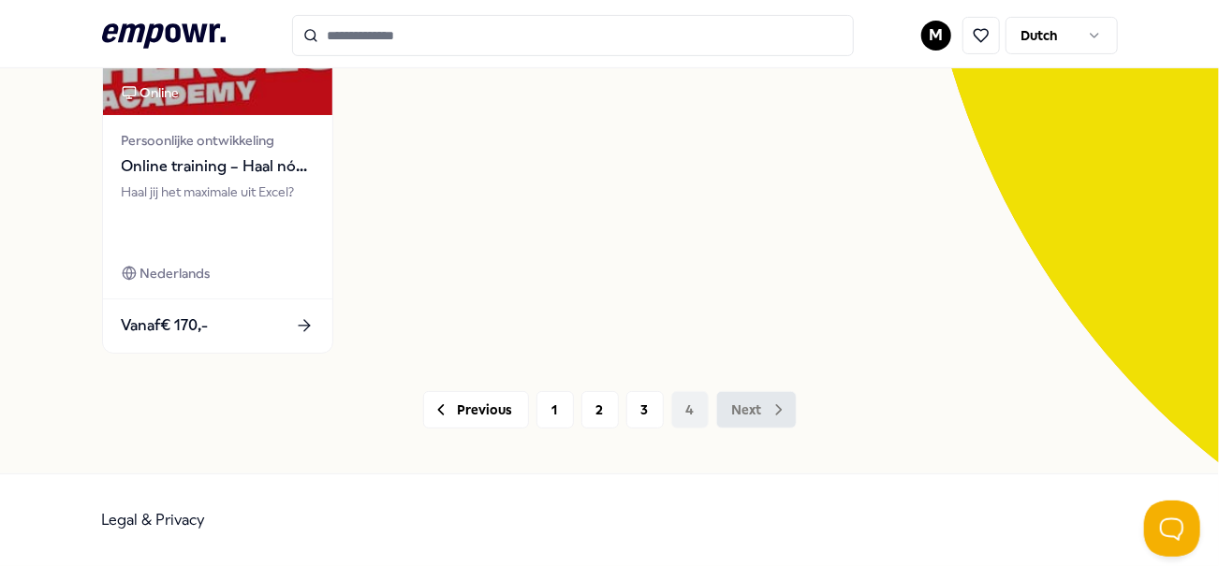
scroll to position [246, 0]
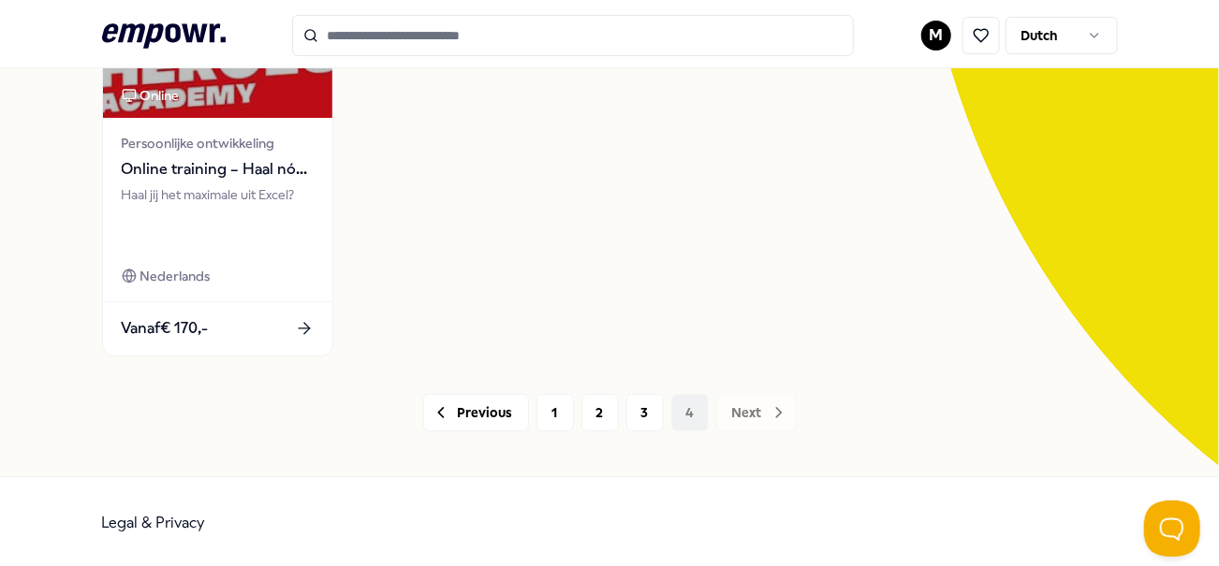
scroll to position [1015, 0]
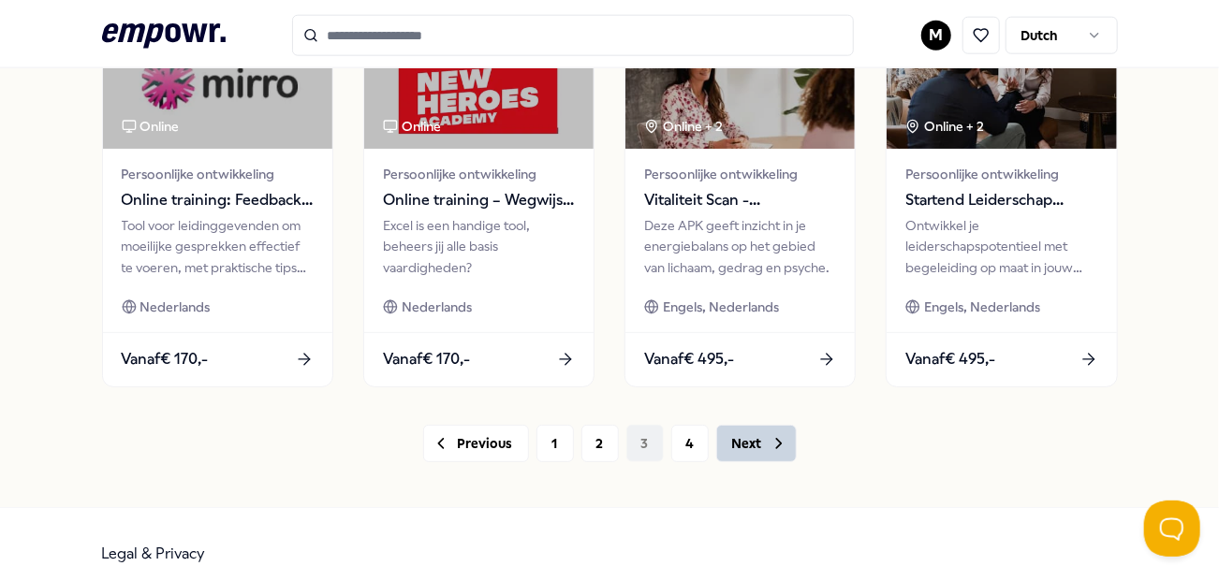
click at [735, 438] on button "Next" at bounding box center [756, 443] width 81 height 37
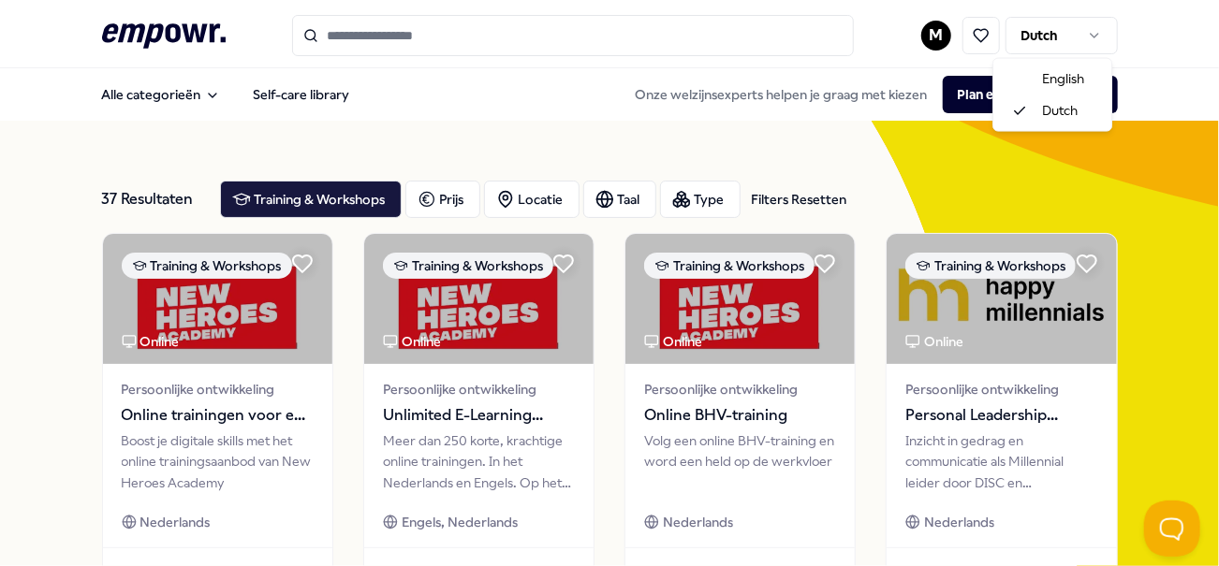
click at [1081, 36] on html ".empowr-logo_svg__cls-1{fill:#03032f} M Dutch Alle categorieën Self-care librar…" at bounding box center [609, 283] width 1219 height 566
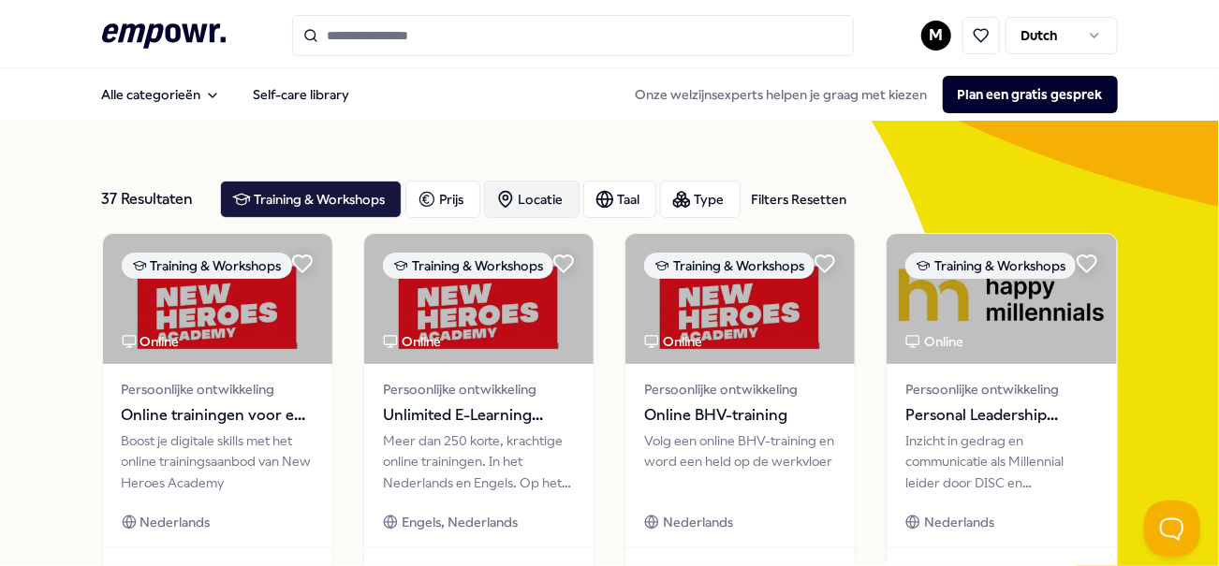
click at [528, 202] on div "Locatie" at bounding box center [531, 199] width 95 height 37
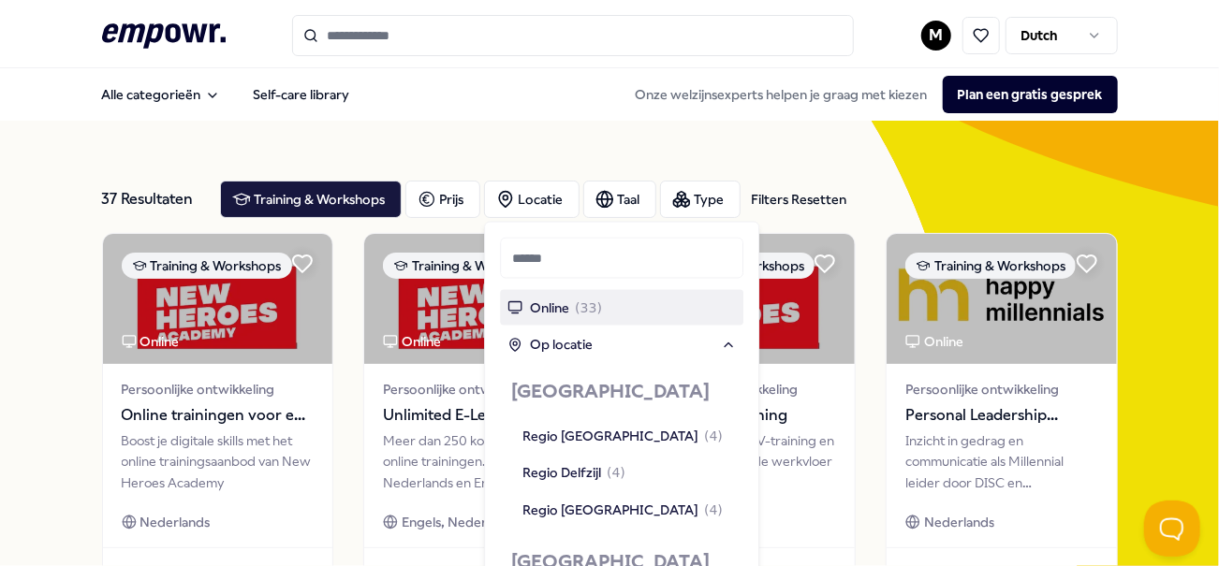
click at [568, 310] on span "Online" at bounding box center [549, 308] width 39 height 21
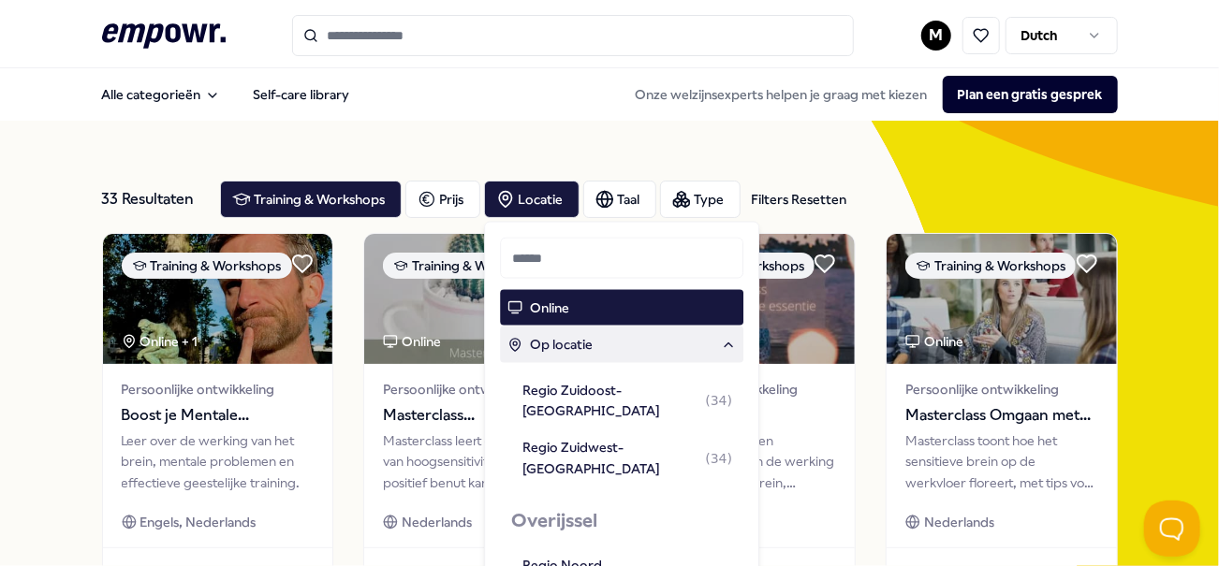
scroll to position [91, 0]
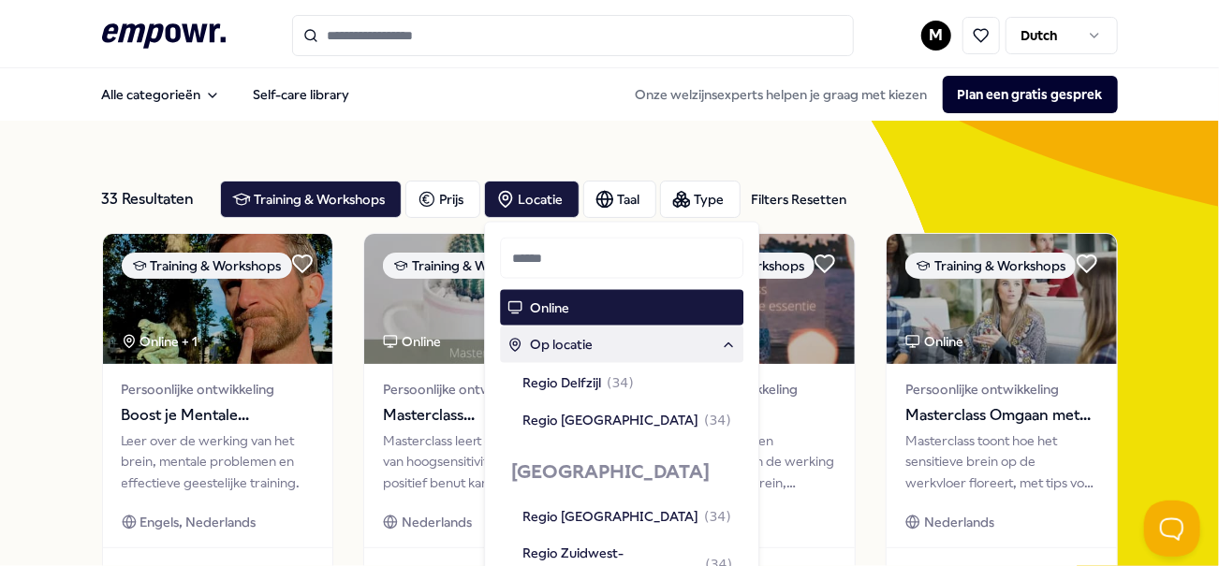
click at [745, 256] on div "Locatie Online Op locatie [GEOGRAPHIC_DATA] ( 34 ) Regio [GEOGRAPHIC_DATA] ( 34…" at bounding box center [621, 496] width 275 height 548
click at [924, 32] on html ".empowr-logo_svg__cls-1{fill:#03032f} M Dutch Alle categorieën Self-care librar…" at bounding box center [609, 283] width 1219 height 566
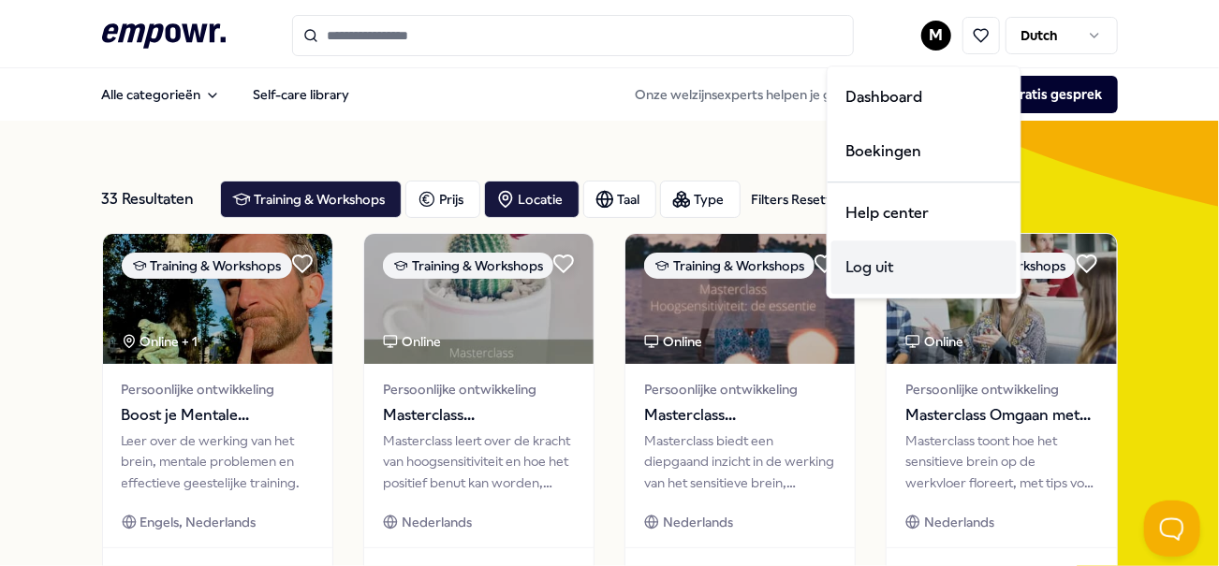
click at [878, 264] on div "Log uit" at bounding box center [923, 268] width 185 height 54
